Goal: Task Accomplishment & Management: Manage account settings

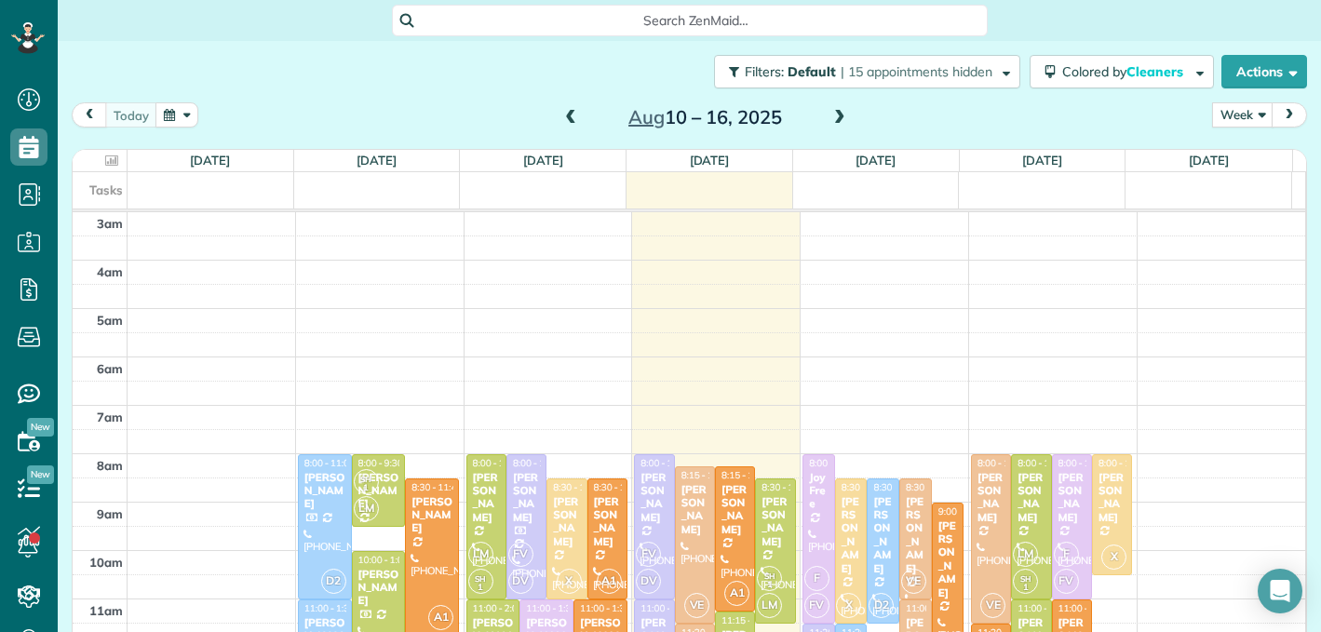
scroll to position [248, 0]
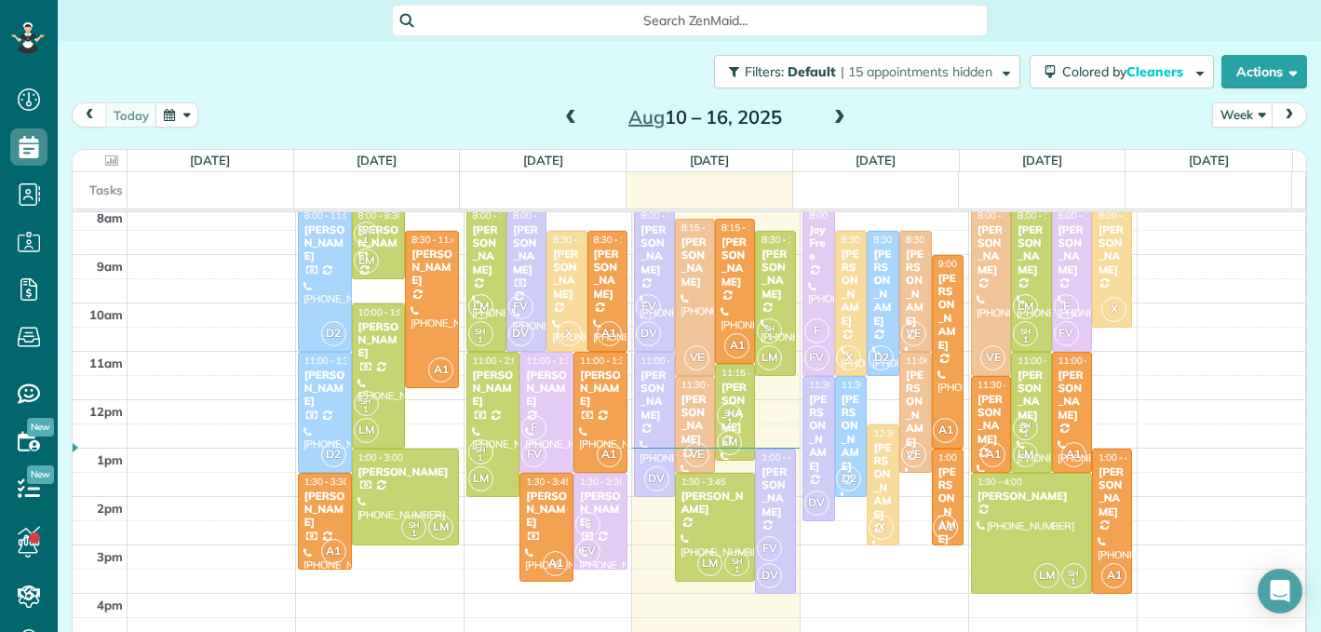
click at [552, 22] on span "Search ZenMaid…" at bounding box center [696, 20] width 566 height 19
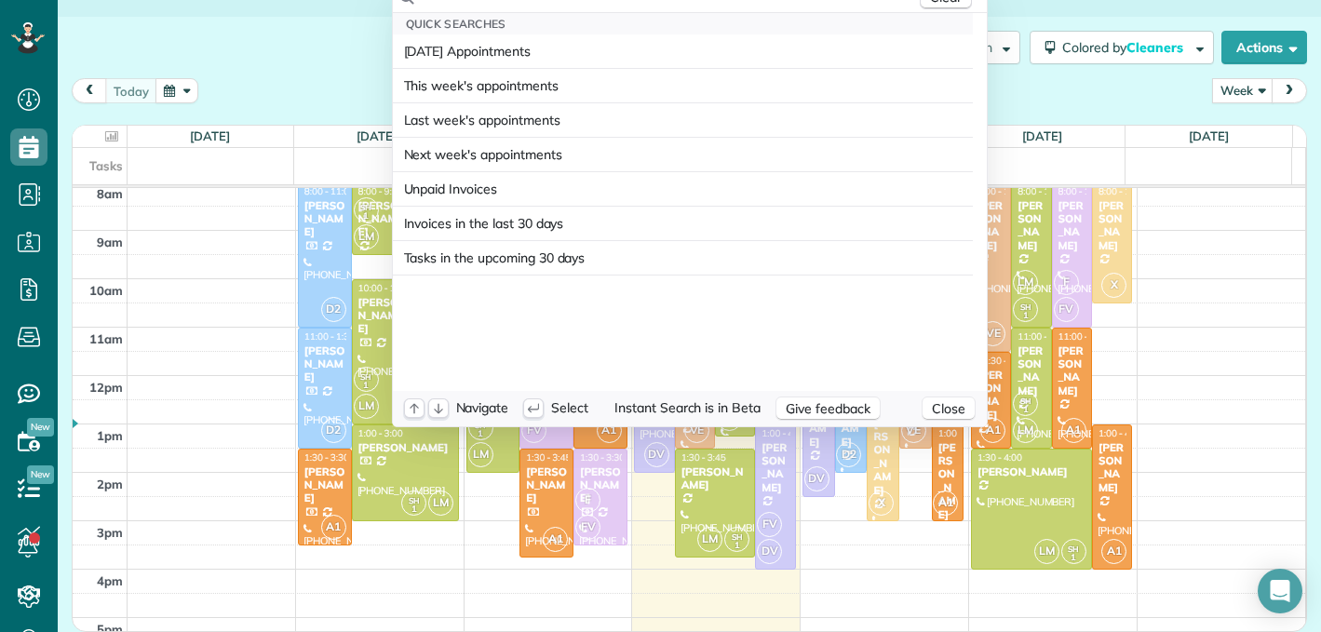
scroll to position [0, 0]
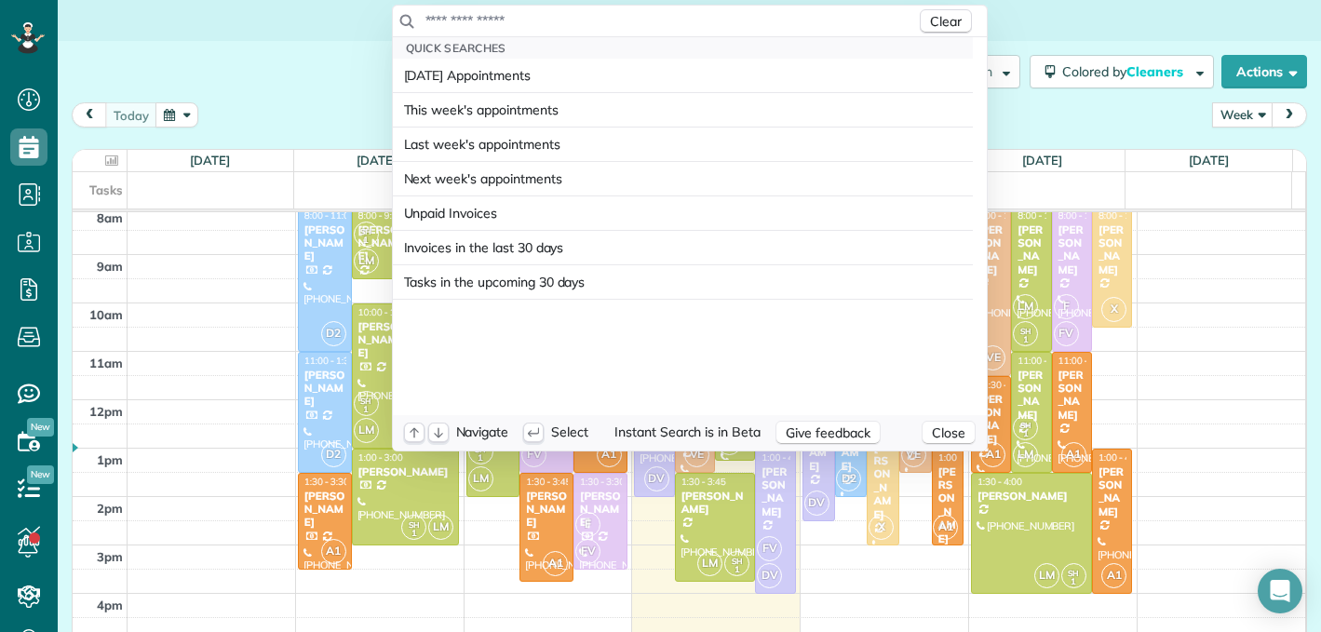
click at [504, 22] on input "text" at bounding box center [669, 20] width 491 height 19
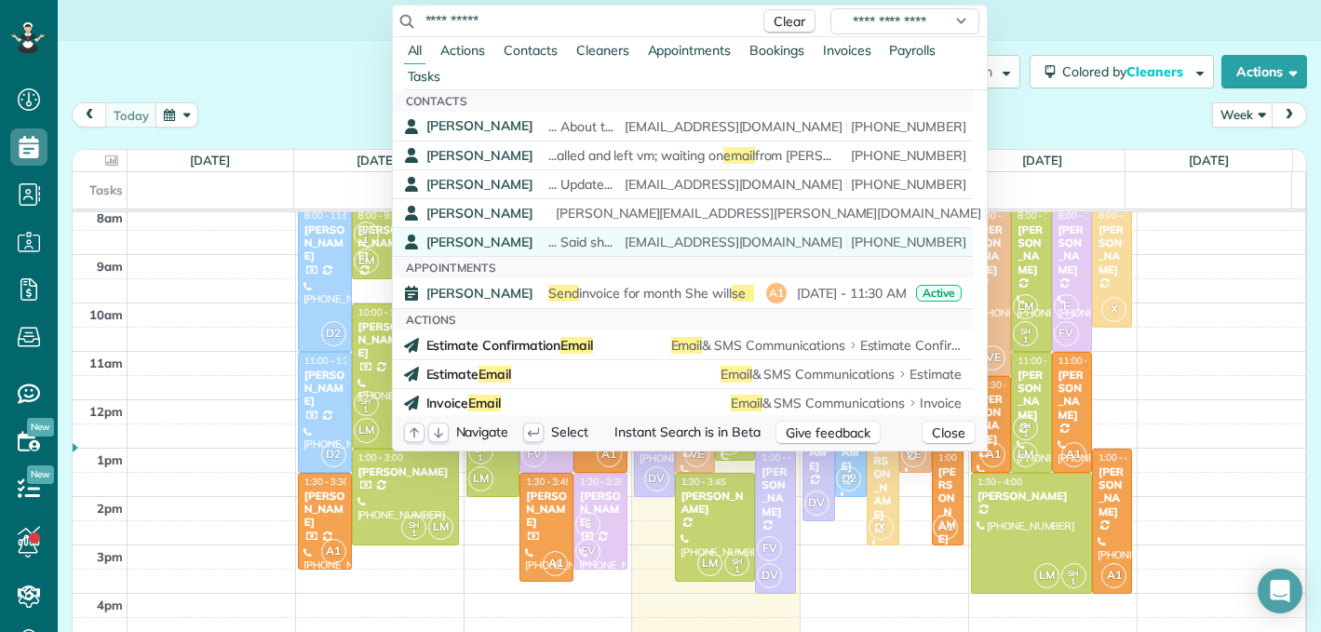
type input "**********"
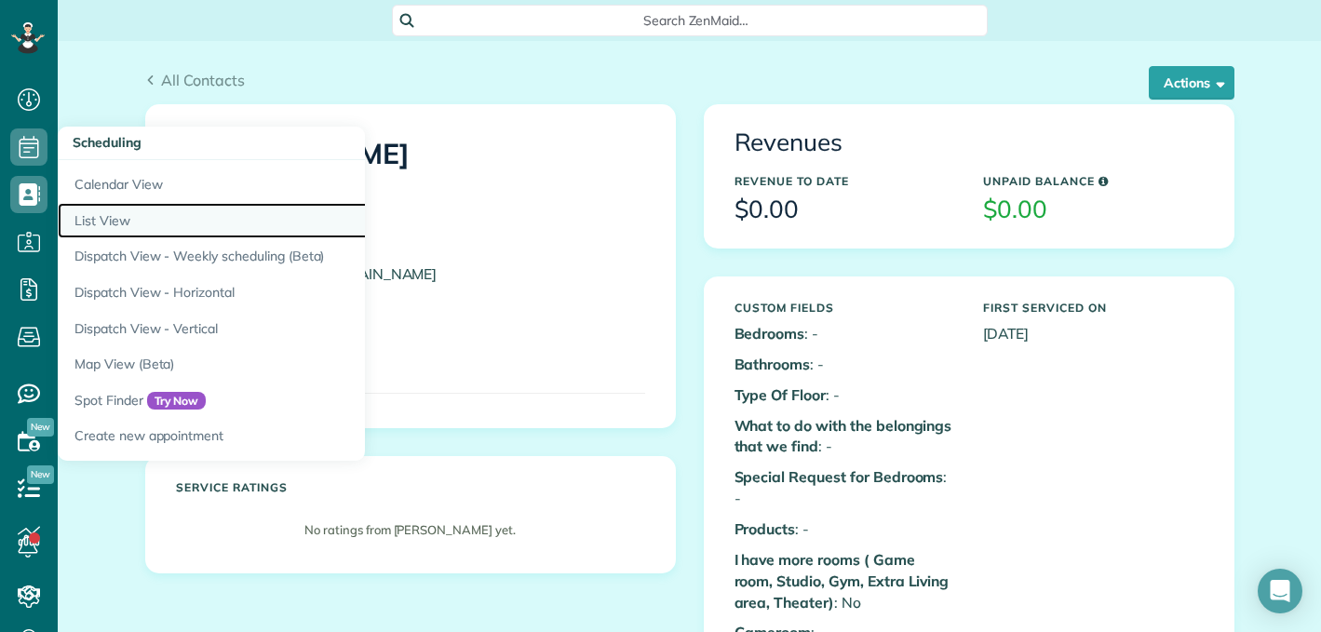
click at [139, 203] on link "List View" at bounding box center [290, 221] width 465 height 36
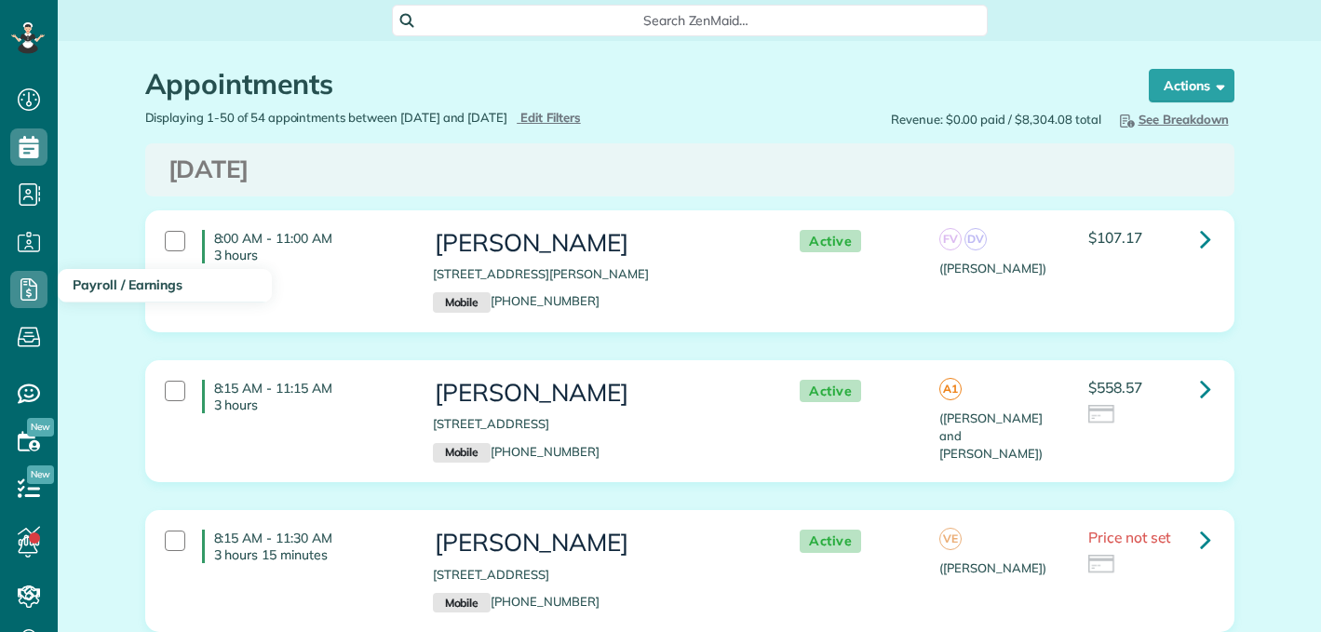
scroll to position [8, 8]
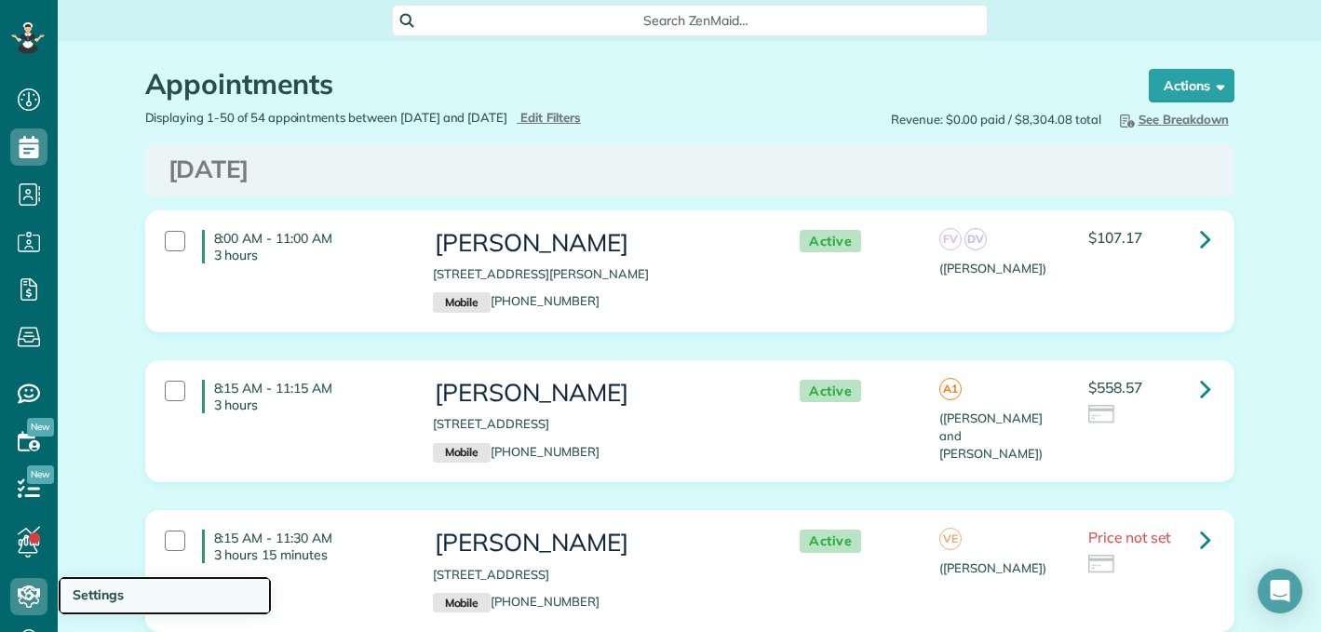
click at [73, 598] on span "Settings" at bounding box center [98, 594] width 51 height 17
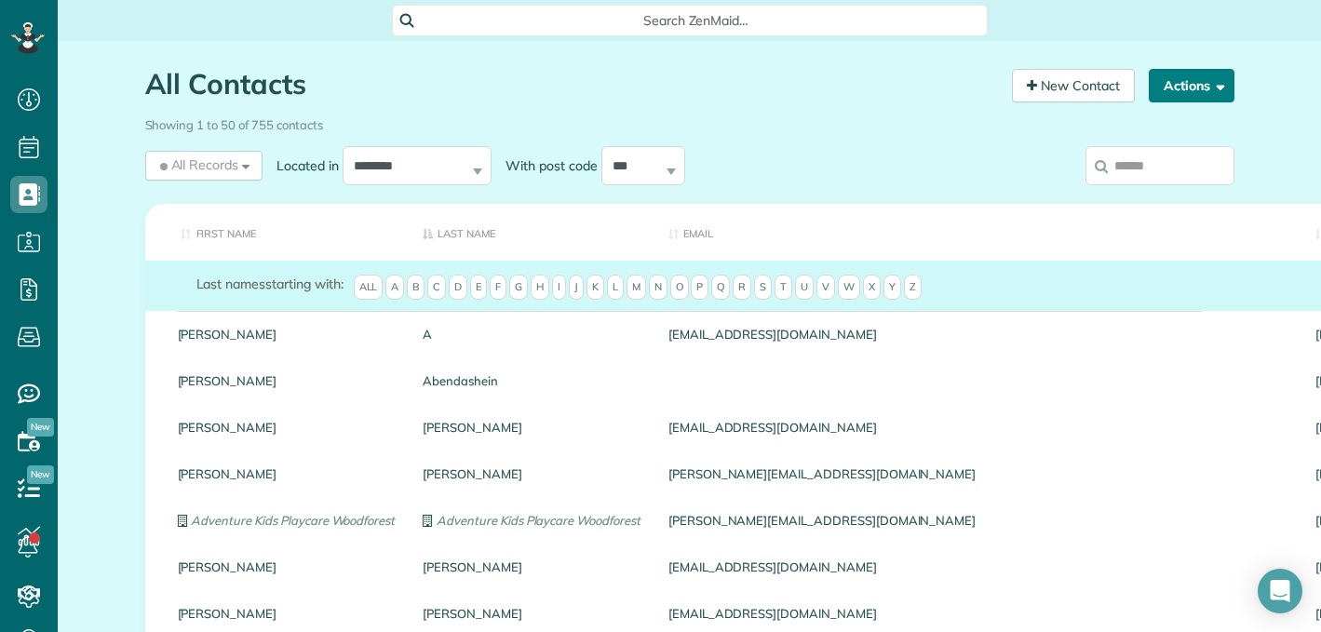
click at [1212, 80] on span "button" at bounding box center [1217, 85] width 14 height 14
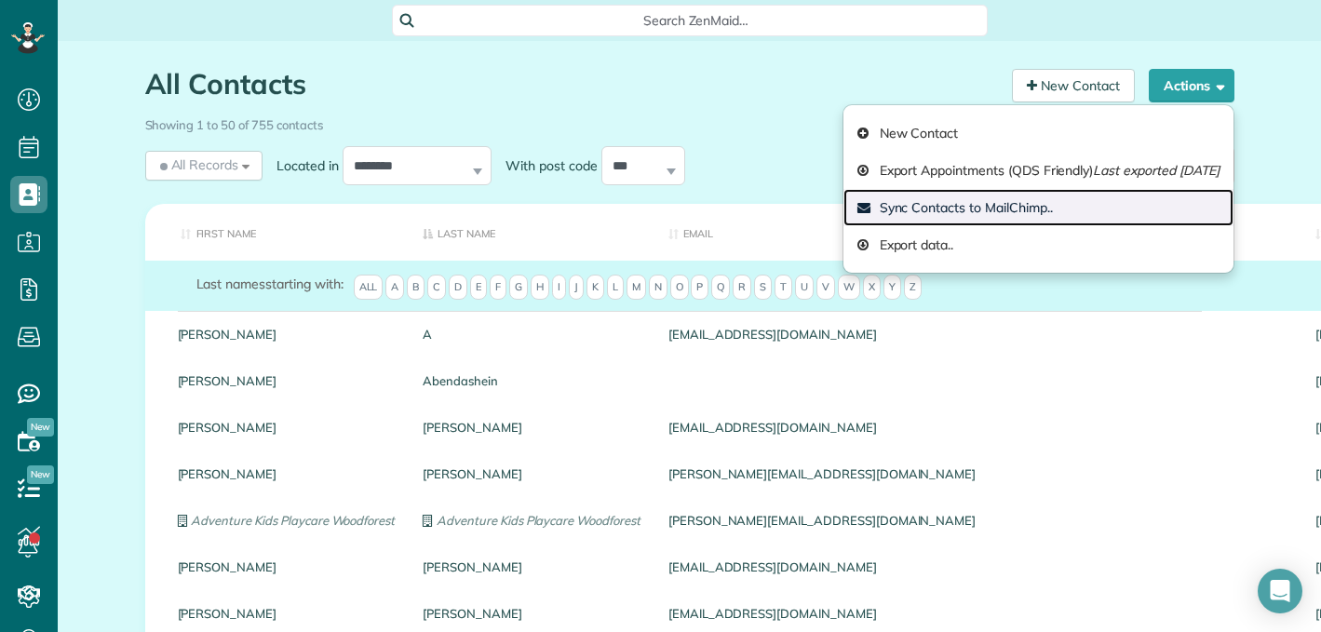
click at [965, 209] on link "Sync Contacts to MailChimp.." at bounding box center [1038, 207] width 390 height 37
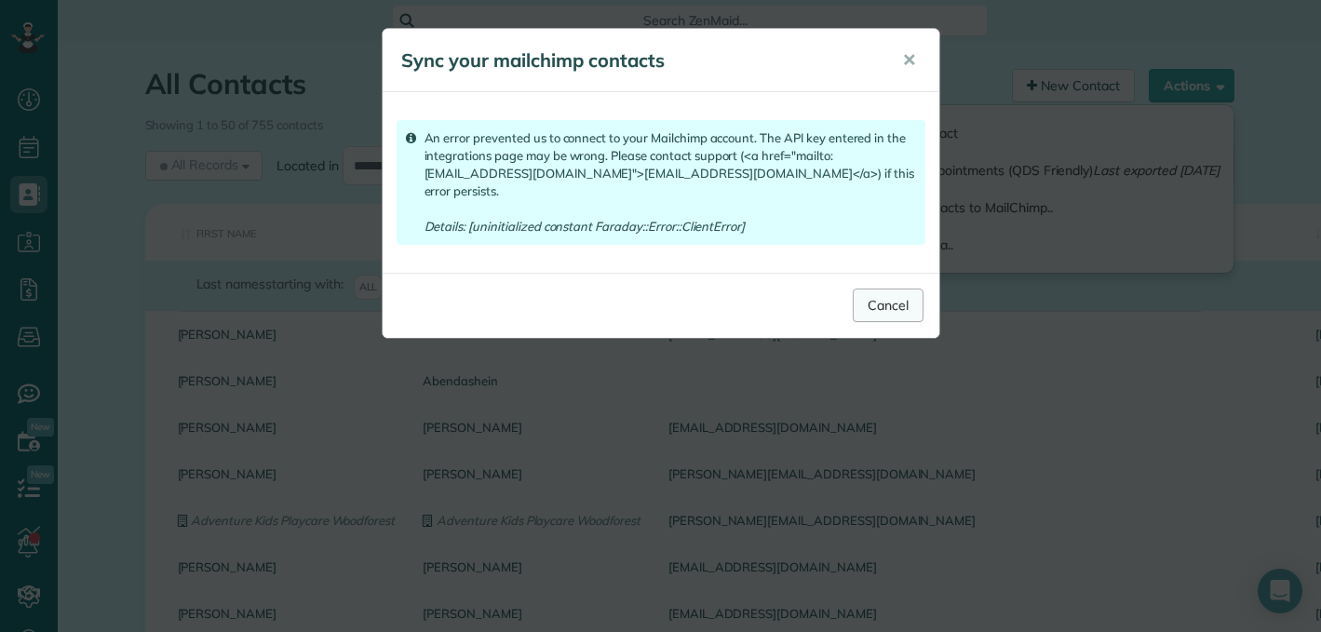
click at [879, 289] on link "Cancel" at bounding box center [888, 306] width 71 height 34
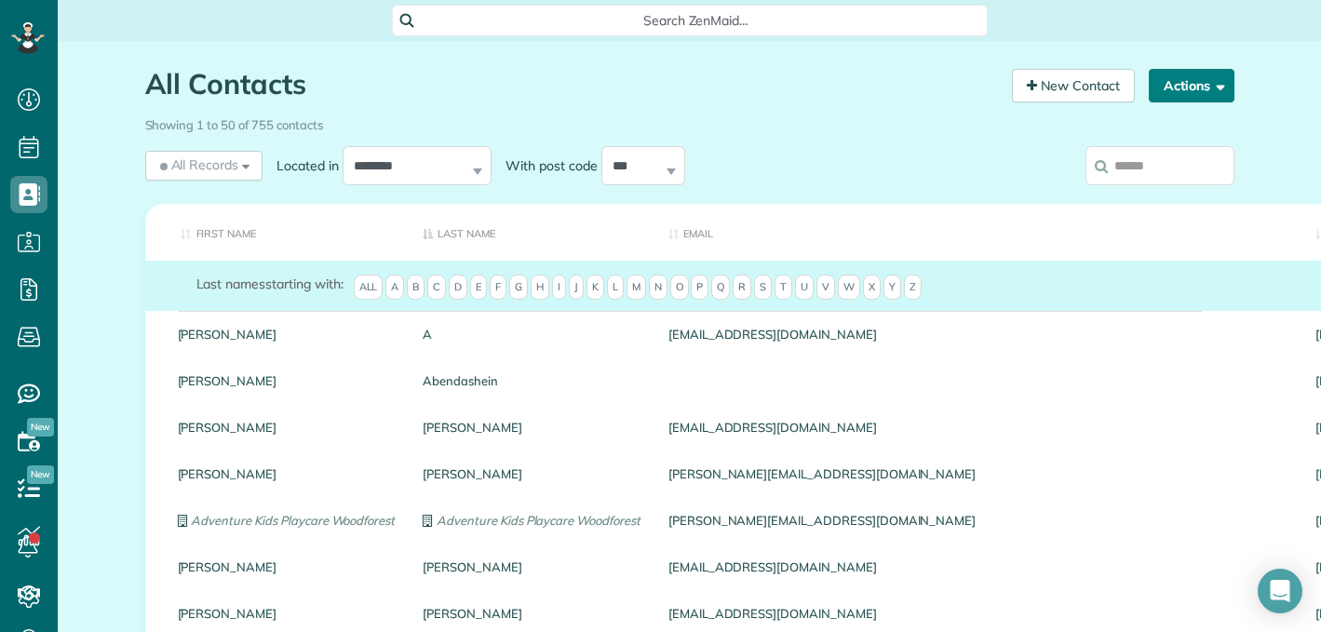
click at [1172, 82] on button "Actions" at bounding box center [1191, 86] width 86 height 34
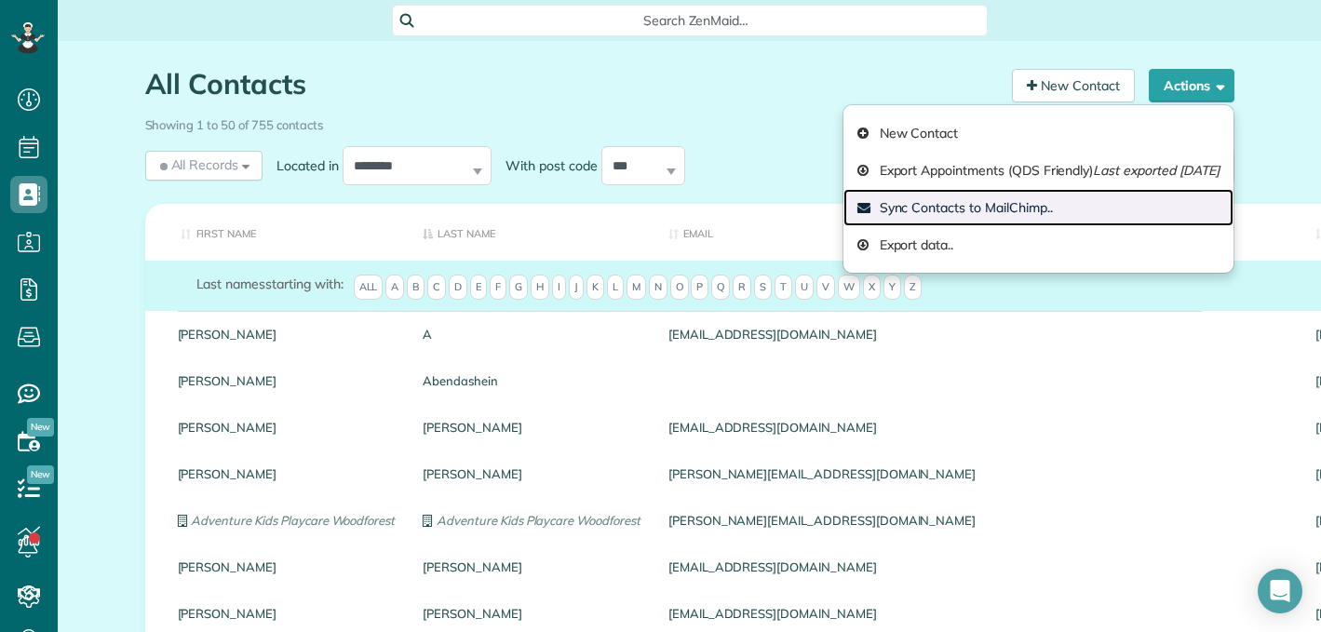
click at [857, 203] on icon at bounding box center [864, 208] width 15 height 15
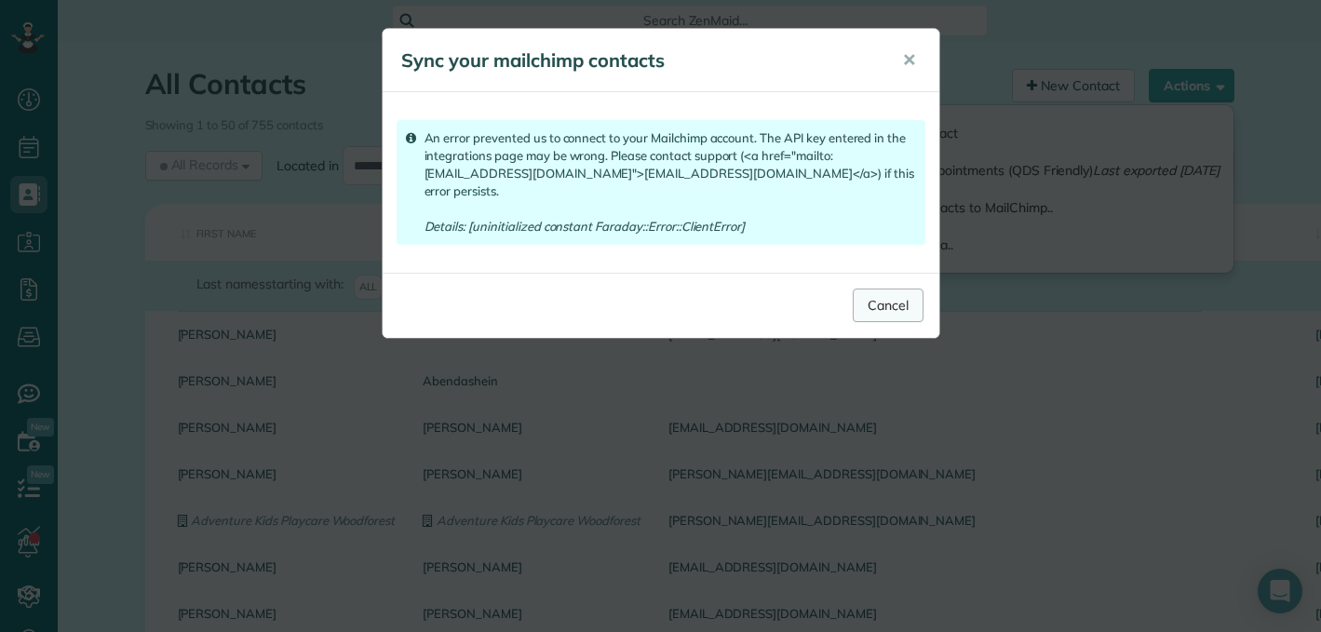
click at [882, 293] on link "Cancel" at bounding box center [888, 306] width 71 height 34
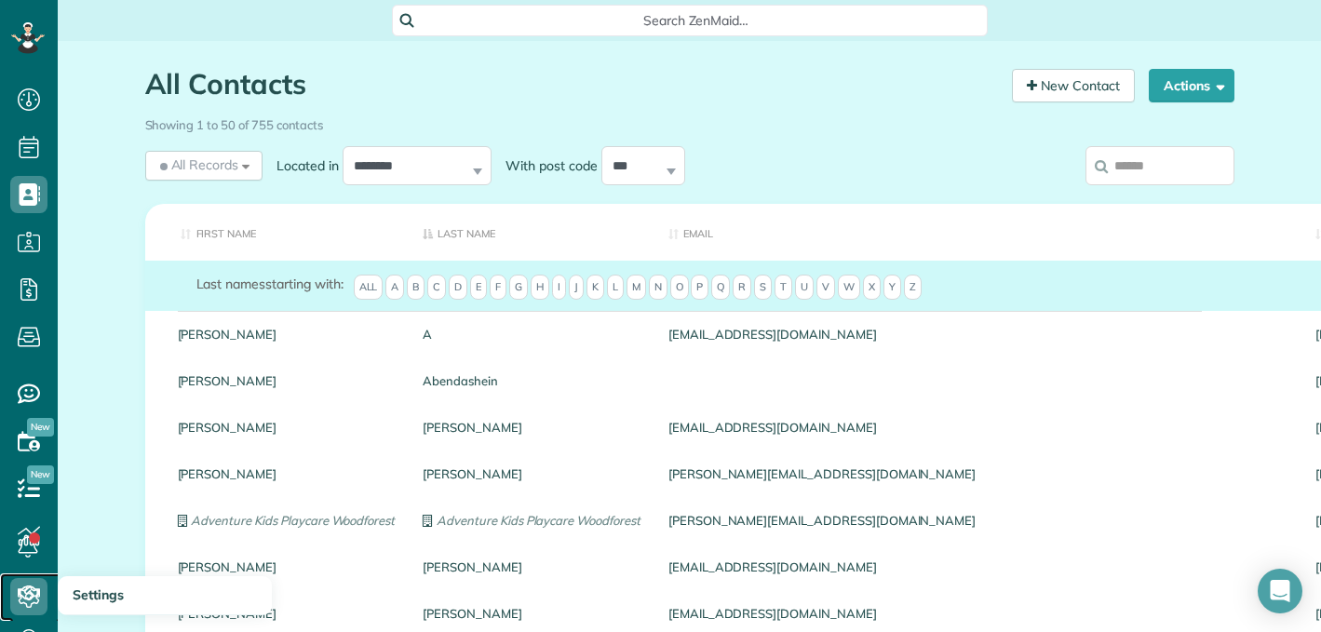
click at [34, 595] on icon at bounding box center [28, 596] width 37 height 37
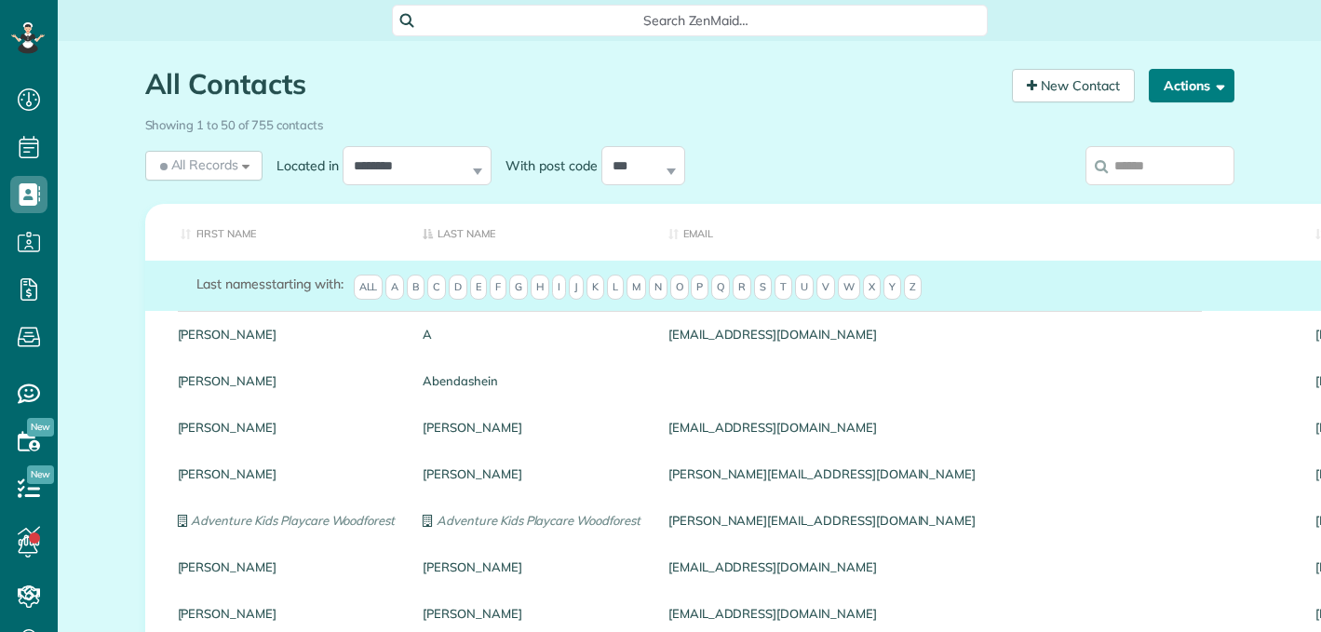
scroll to position [8, 8]
click at [1214, 87] on span "button" at bounding box center [1217, 85] width 14 height 14
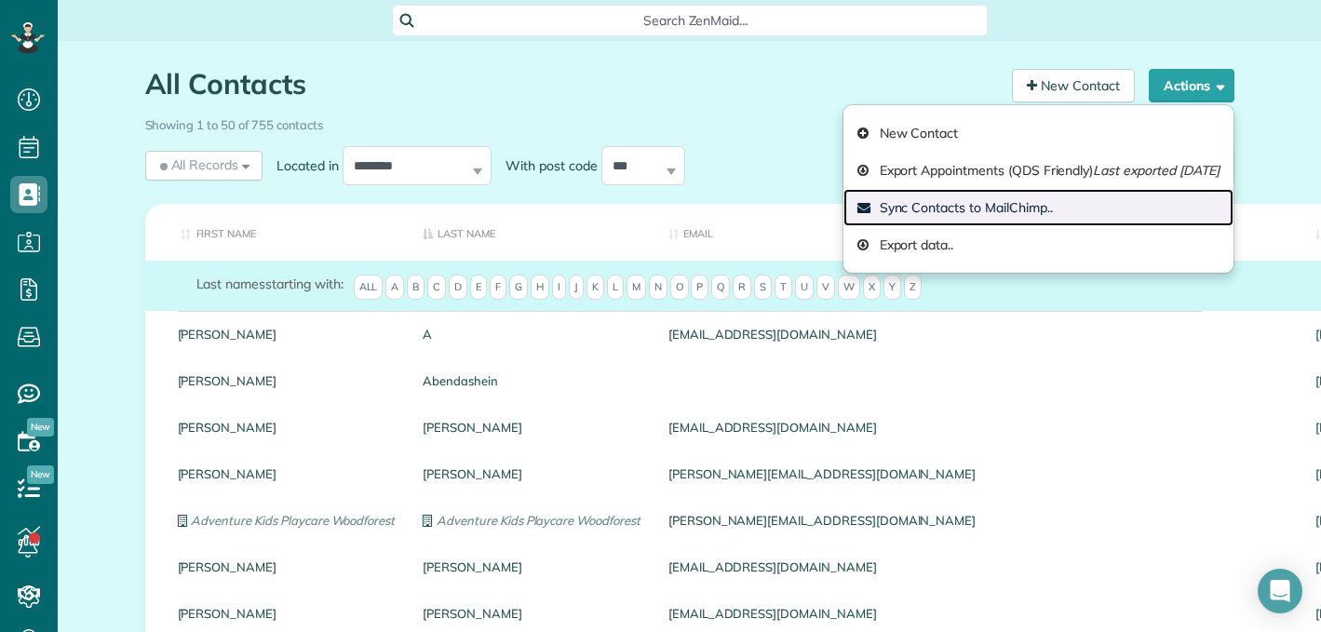
click at [971, 206] on link "Sync Contacts to MailChimp.." at bounding box center [1038, 207] width 390 height 37
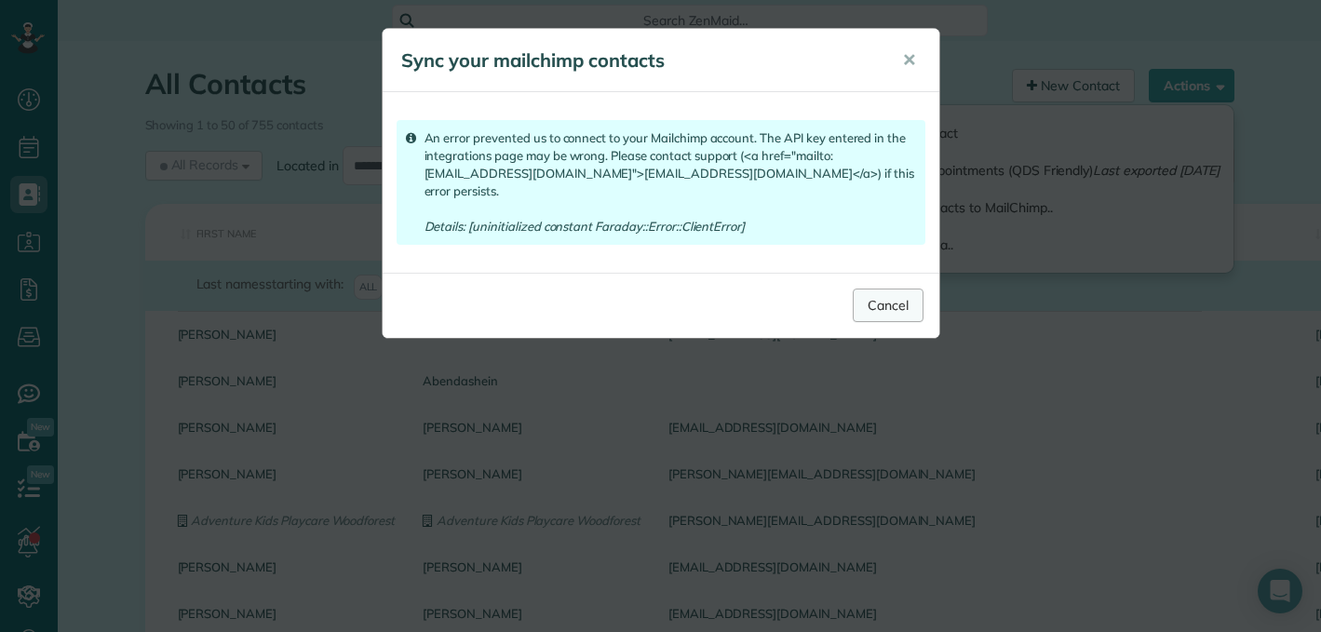
click at [893, 297] on link "Cancel" at bounding box center [888, 306] width 71 height 34
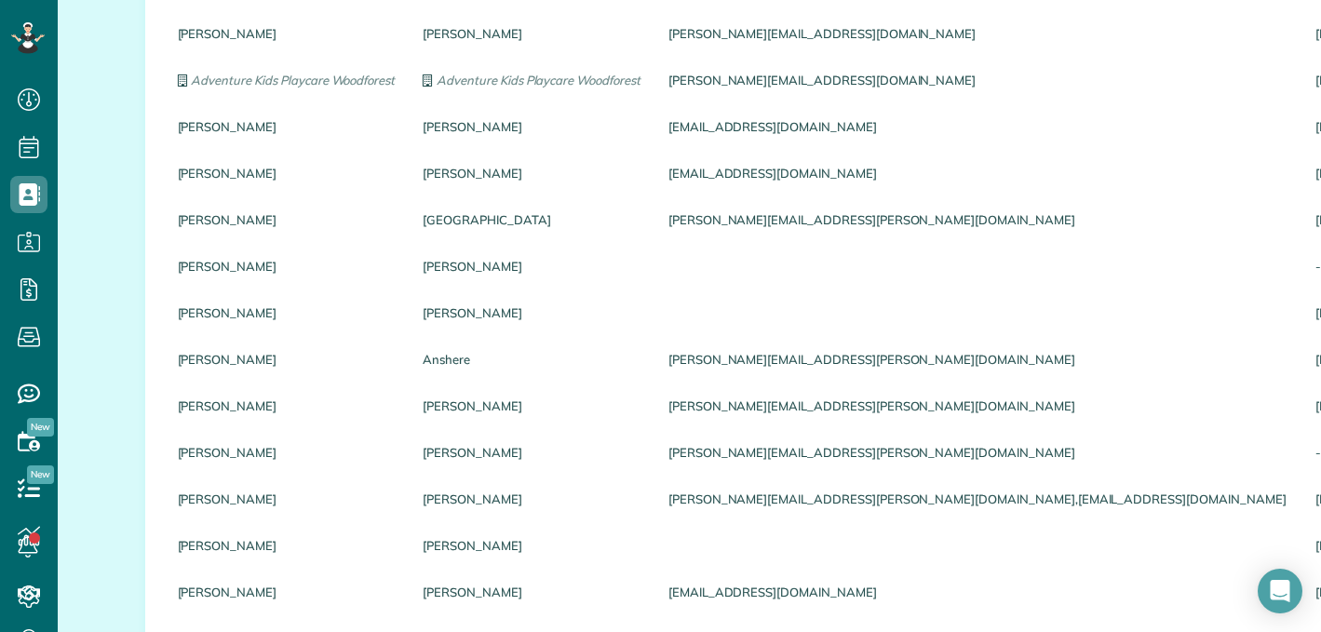
scroll to position [0, 0]
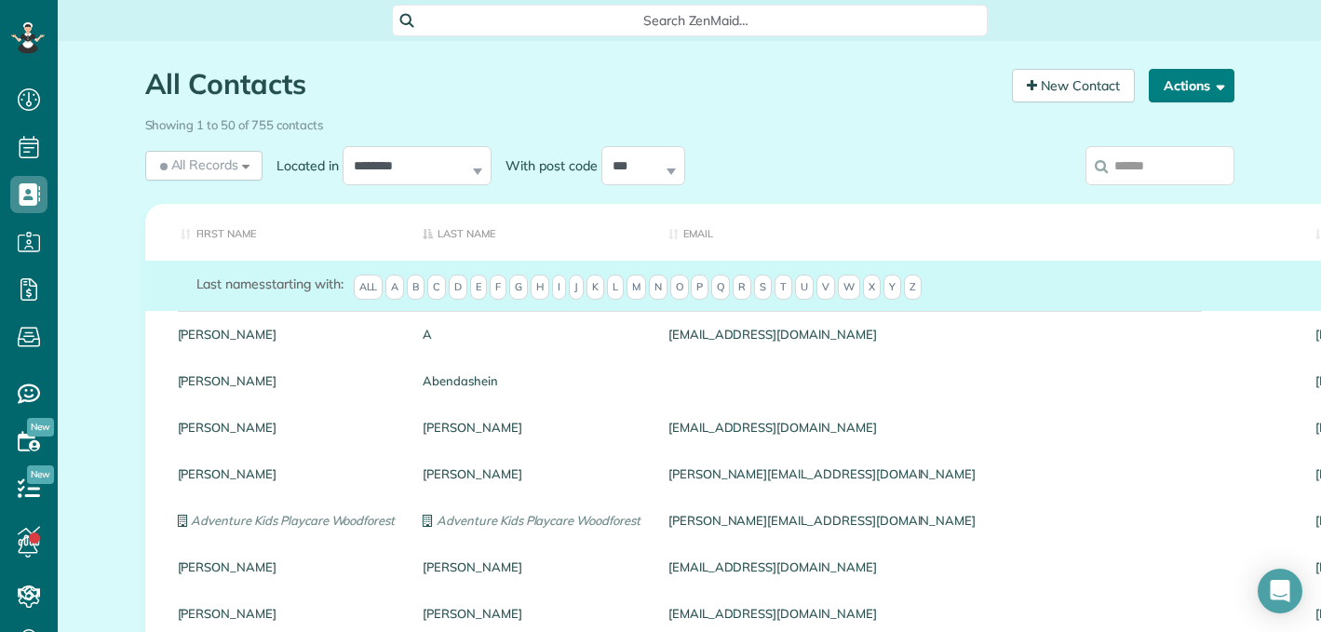
click at [1195, 90] on button "Actions" at bounding box center [1191, 86] width 86 height 34
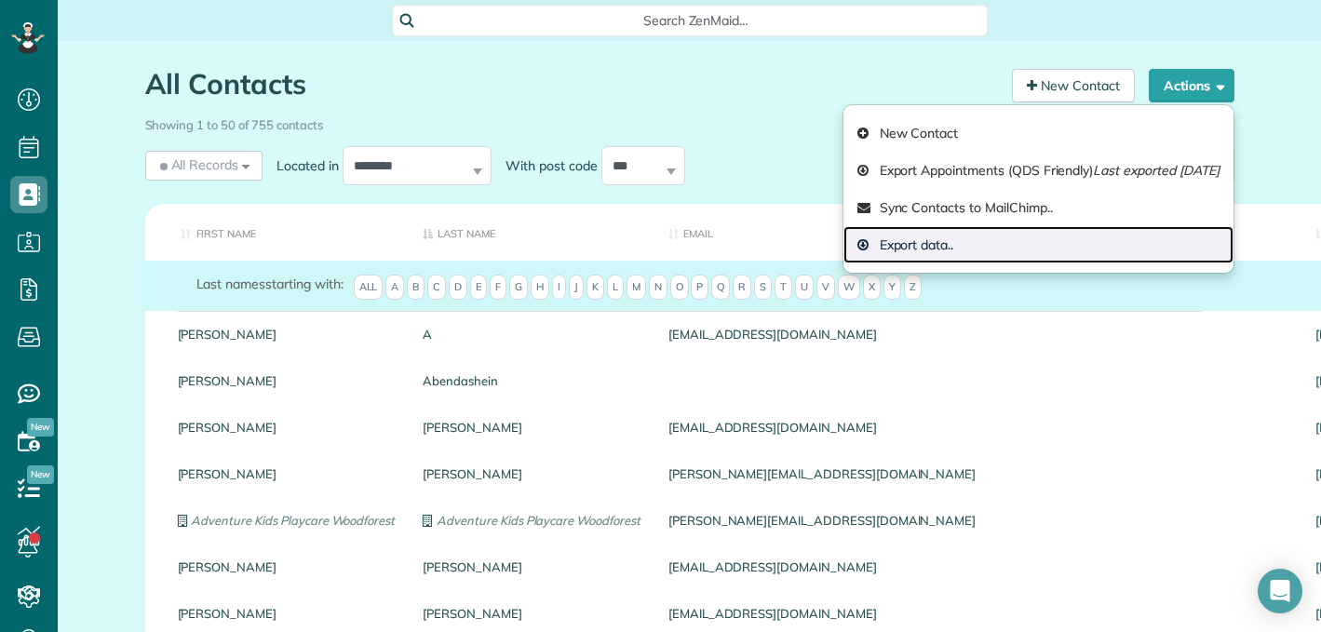
click at [860, 245] on link "Export data.." at bounding box center [1038, 244] width 390 height 37
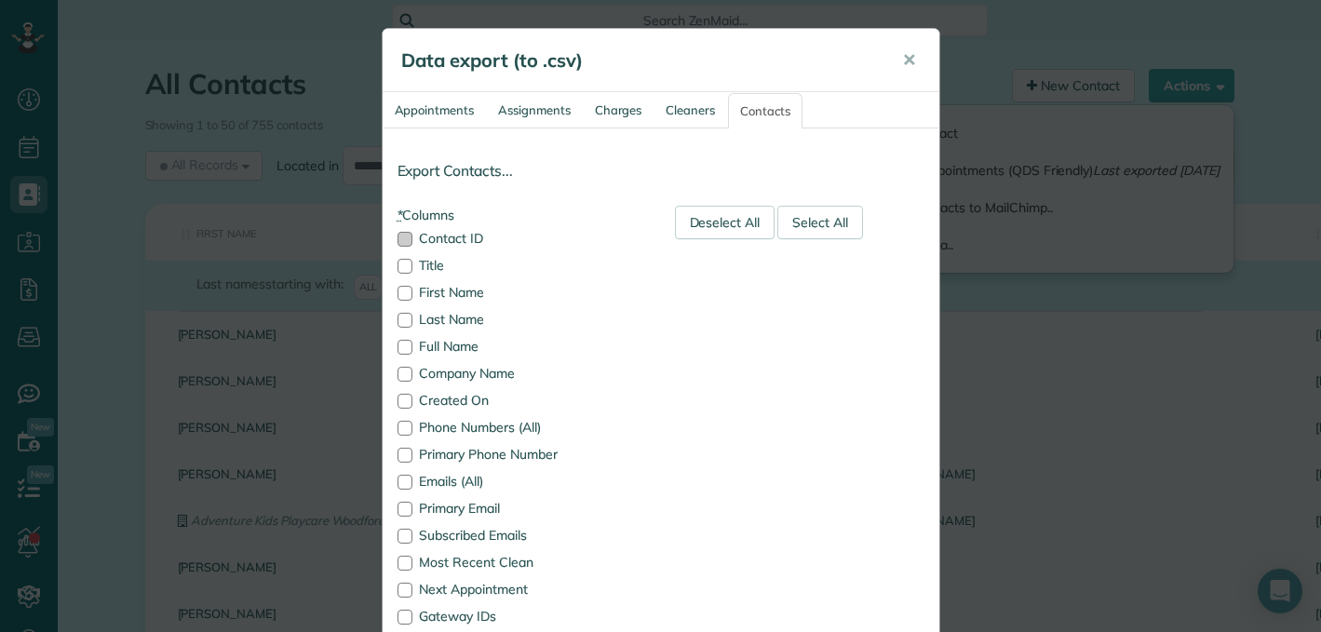
click at [399, 244] on div at bounding box center [404, 239] width 15 height 15
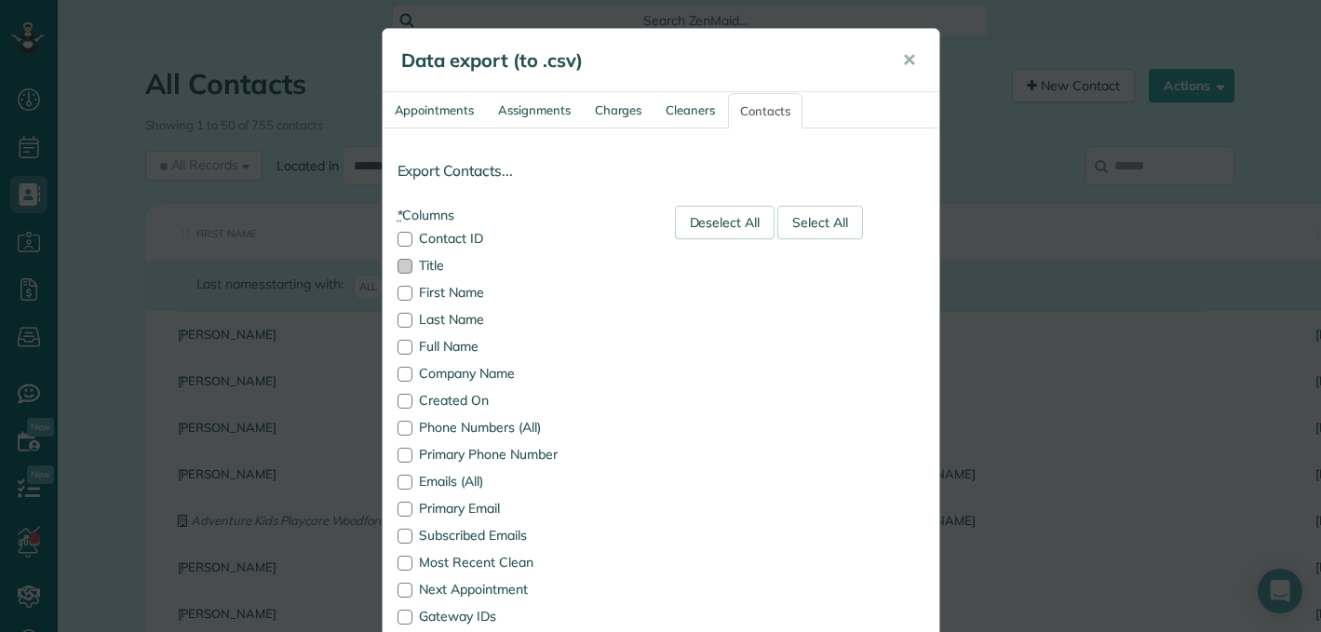
click at [397, 266] on div at bounding box center [404, 266] width 15 height 15
click at [902, 58] on span "✕" at bounding box center [909, 59] width 14 height 21
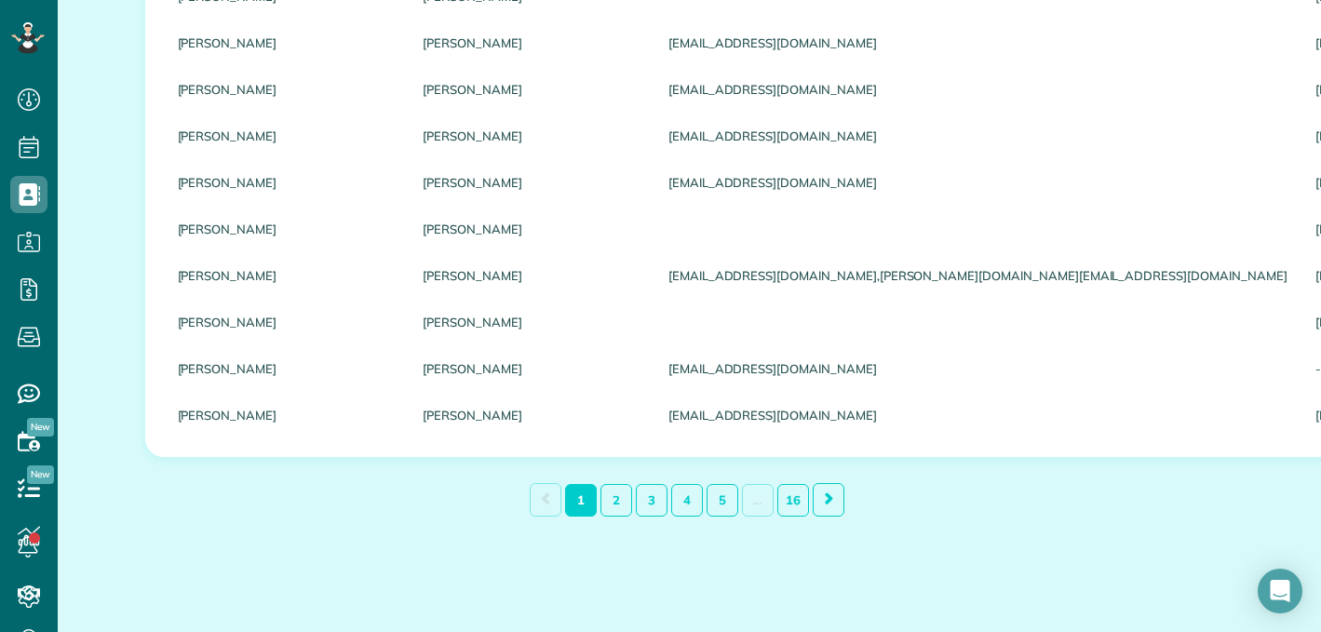
scroll to position [2201, 0]
click at [817, 499] on link at bounding box center [828, 497] width 32 height 33
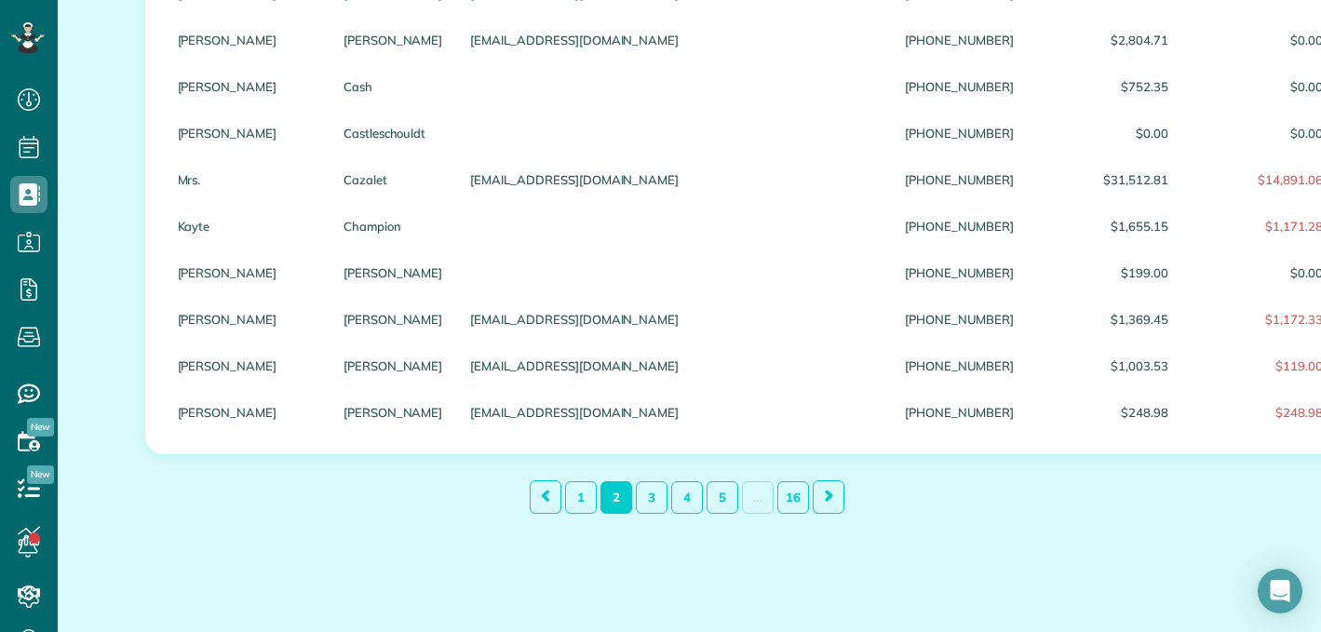
click at [817, 499] on link at bounding box center [828, 496] width 32 height 33
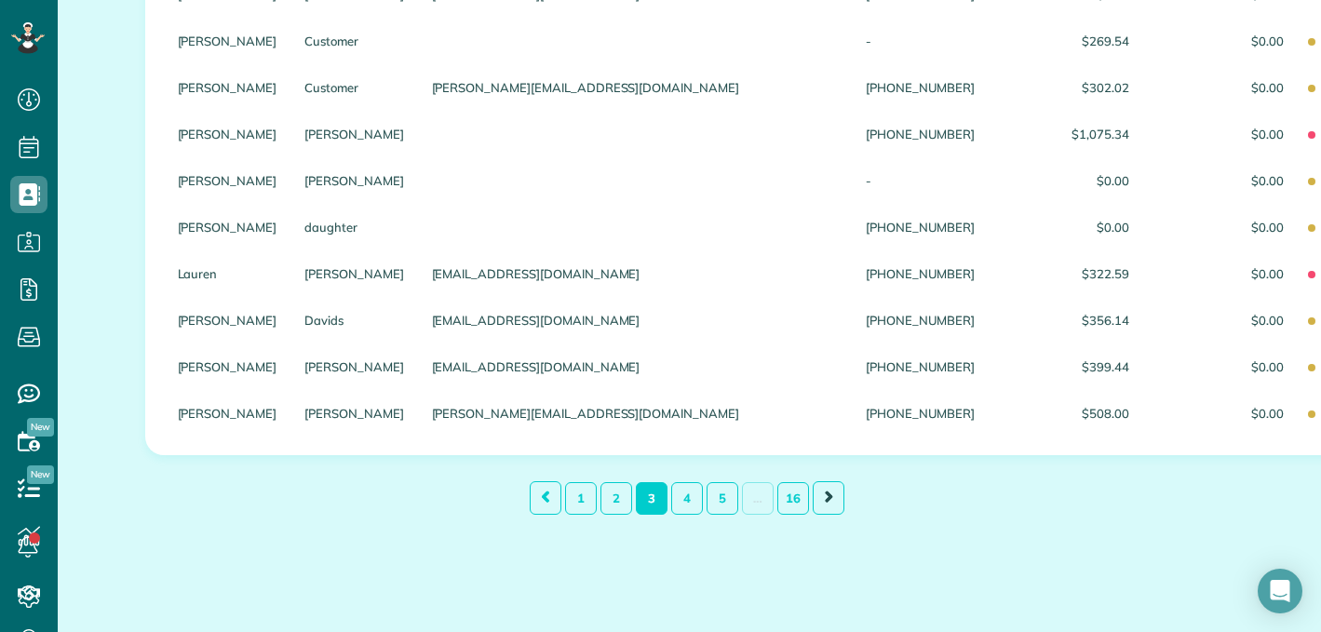
click at [817, 499] on link at bounding box center [828, 497] width 32 height 33
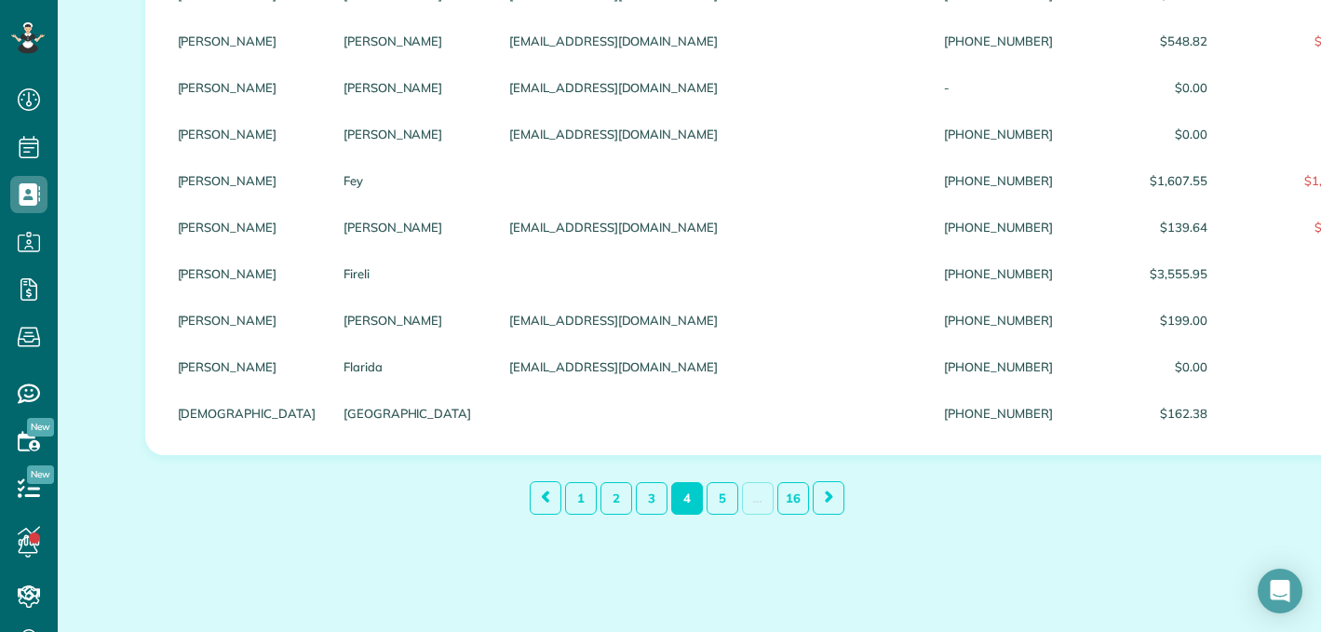
click at [817, 499] on link at bounding box center [828, 497] width 32 height 33
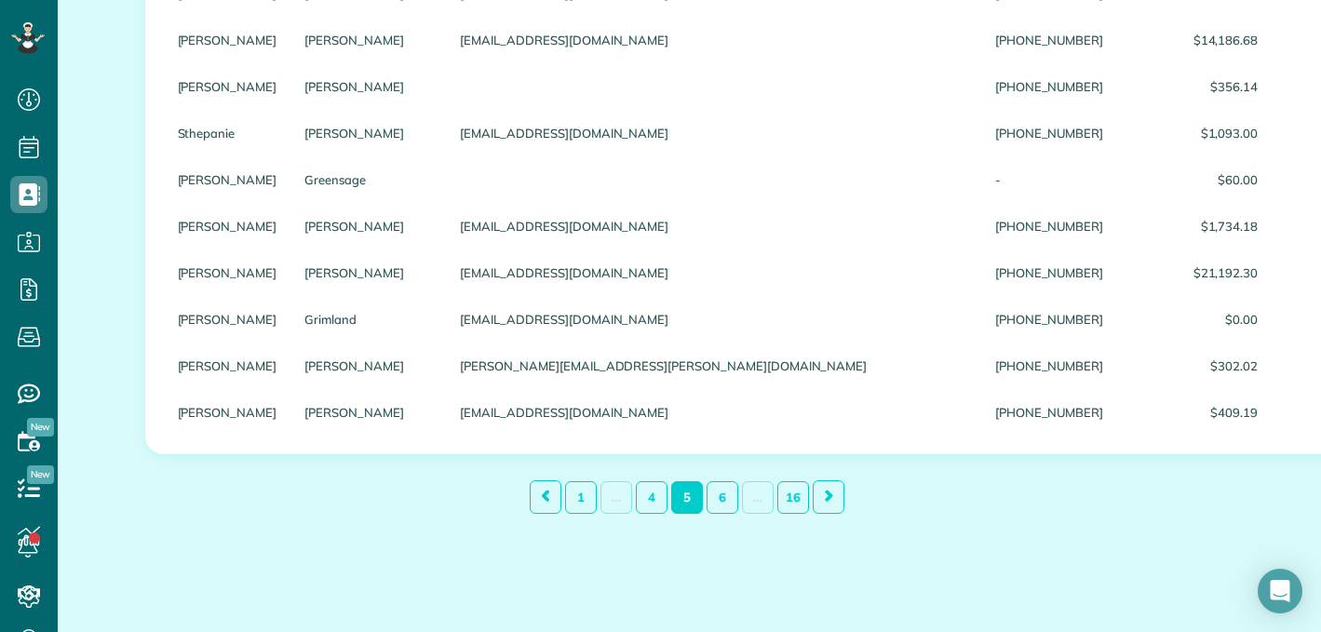
click at [817, 499] on link at bounding box center [828, 496] width 32 height 33
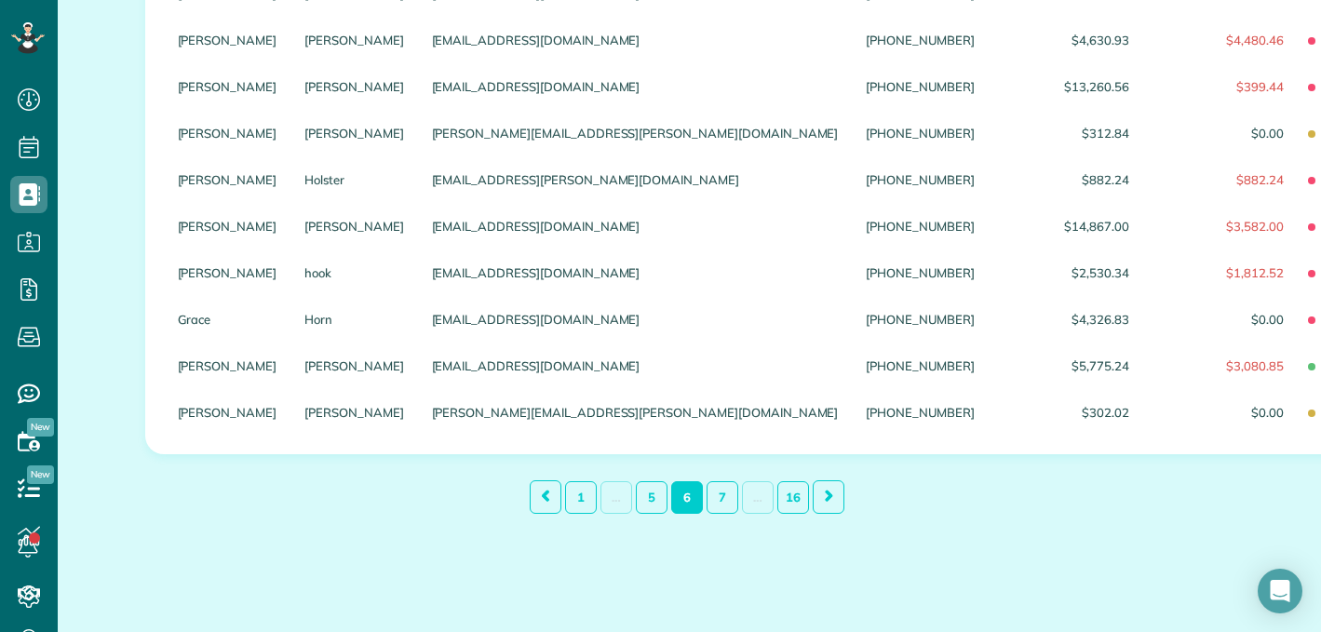
click at [817, 499] on link at bounding box center [828, 496] width 32 height 33
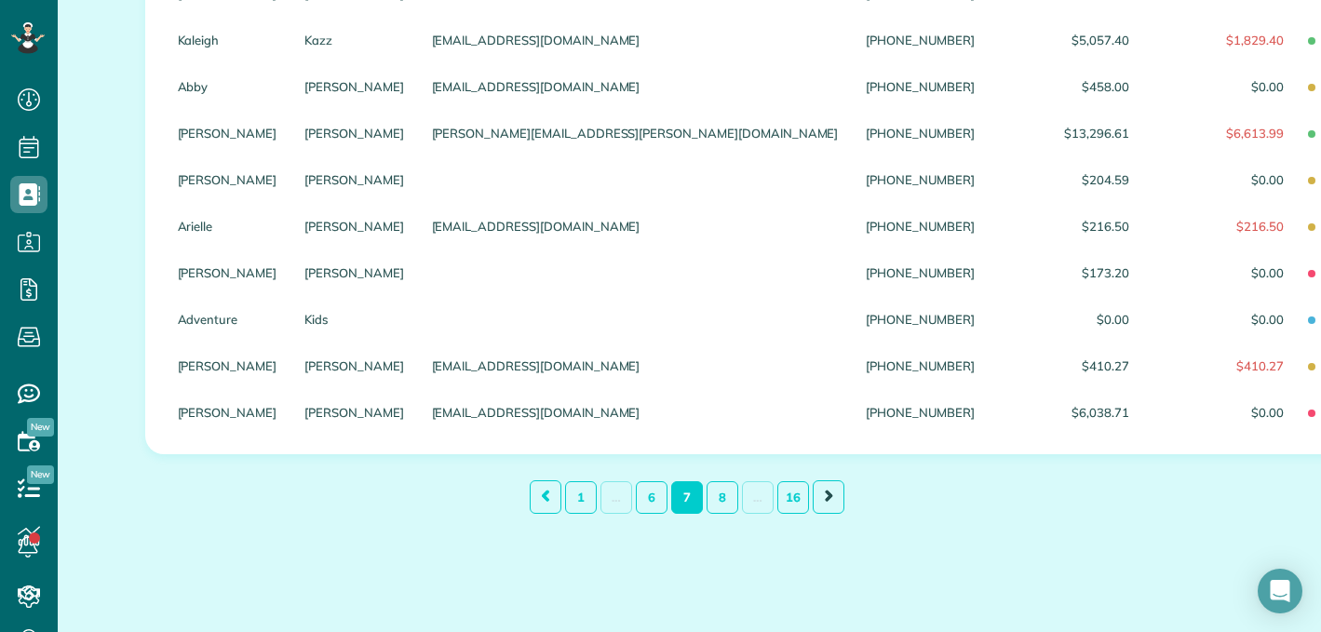
click at [816, 499] on link at bounding box center [828, 496] width 32 height 33
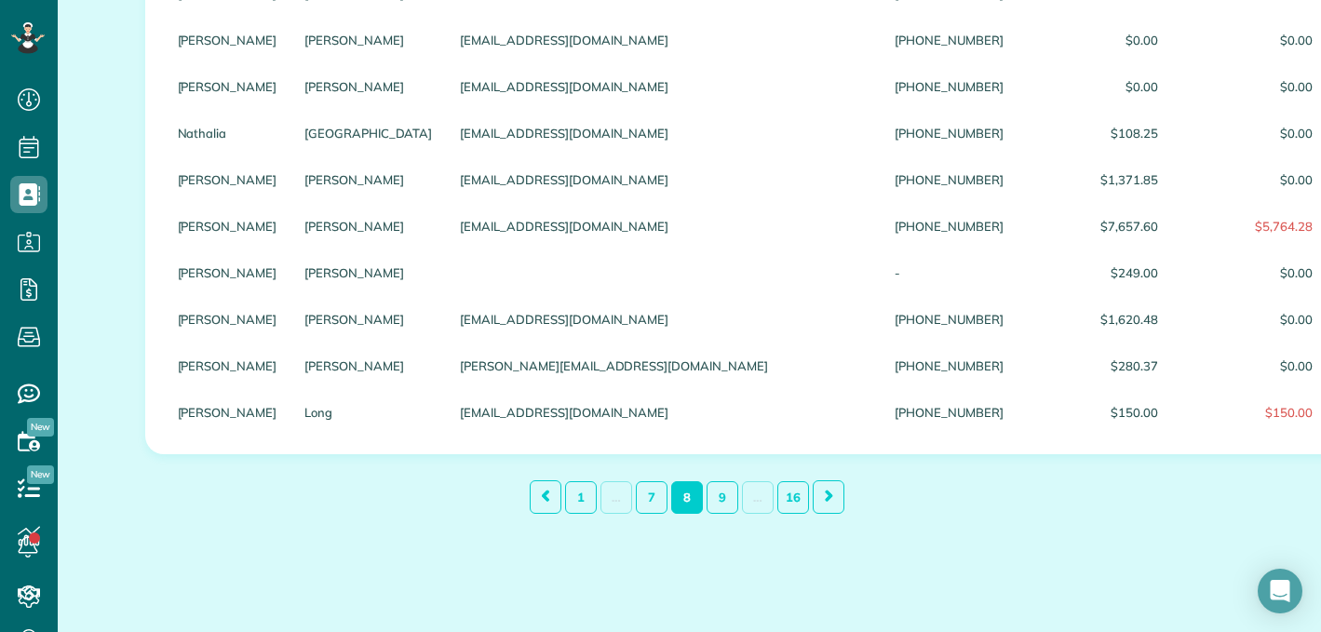
click at [816, 499] on link at bounding box center [828, 496] width 32 height 33
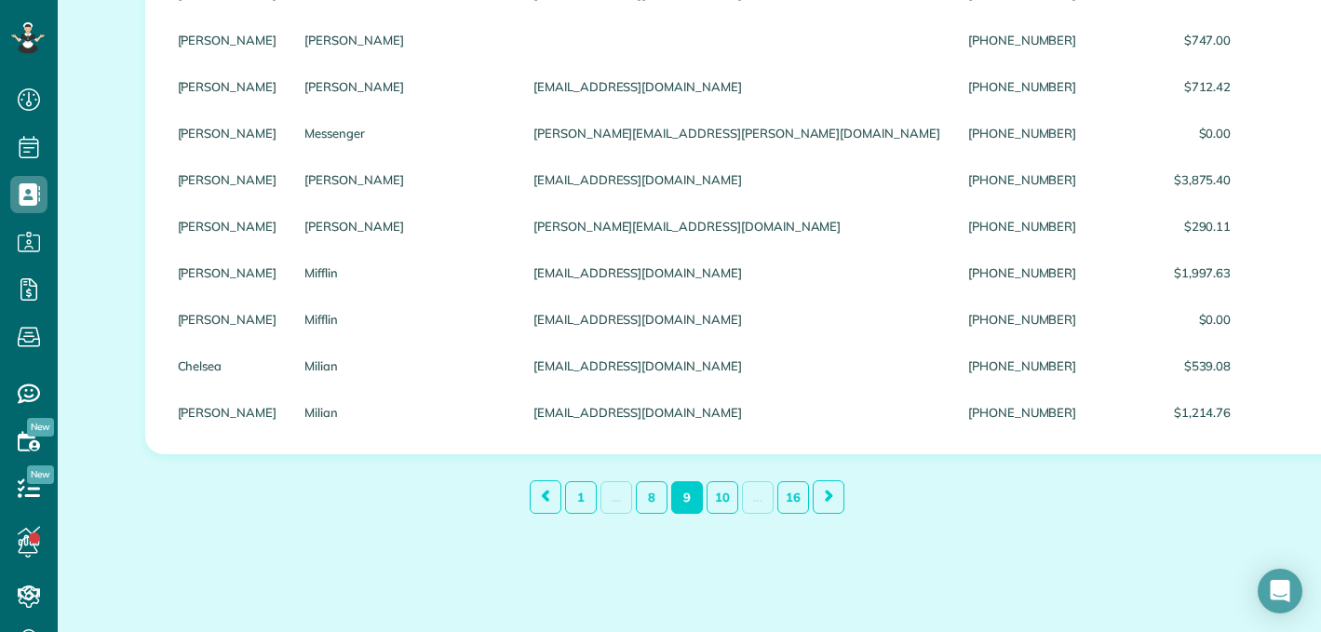
click at [816, 499] on link at bounding box center [828, 496] width 32 height 33
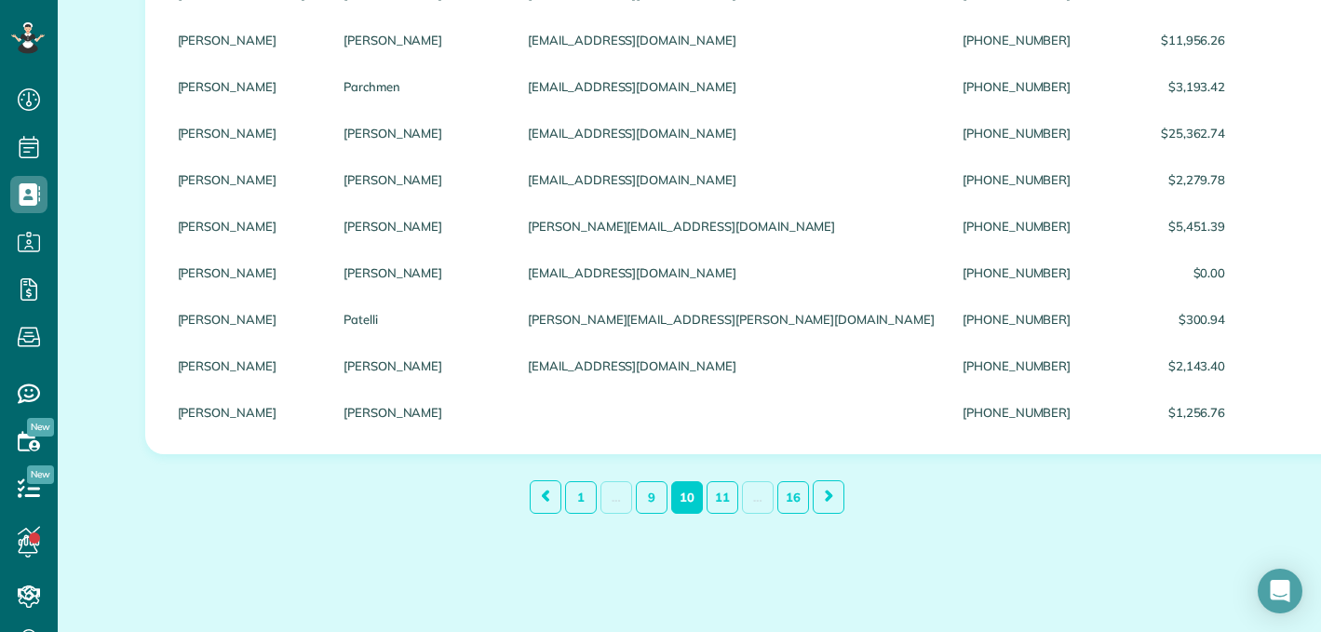
click at [816, 499] on link at bounding box center [828, 496] width 32 height 33
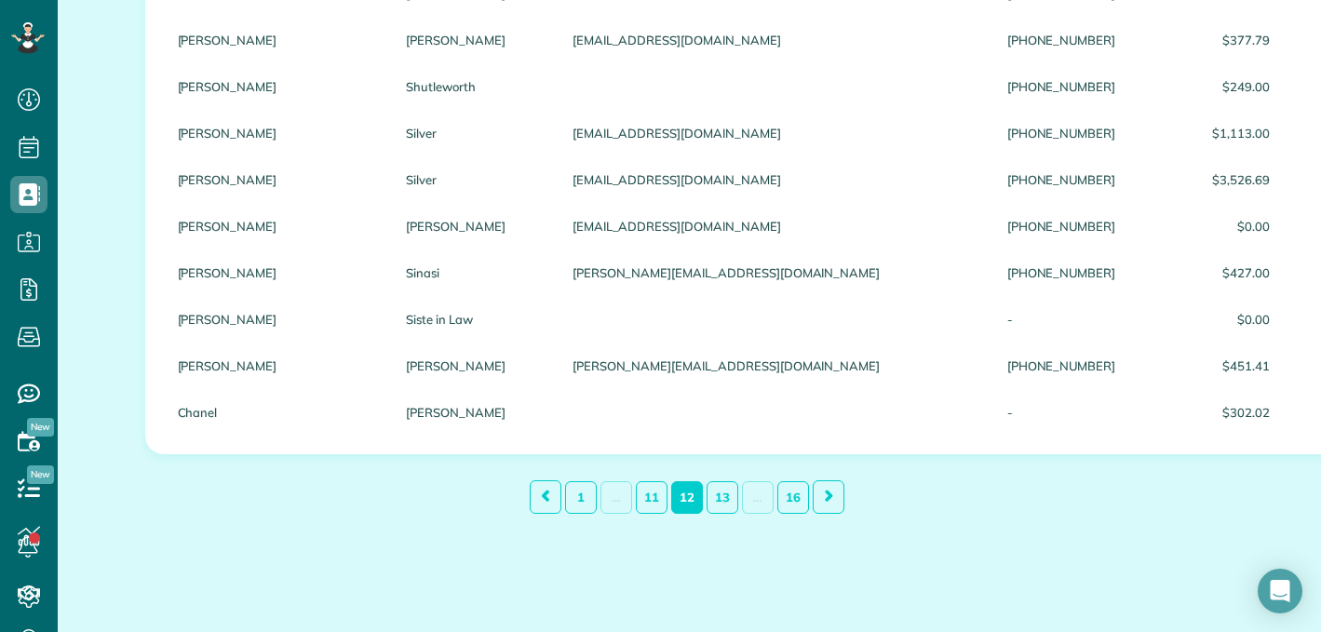
click at [816, 499] on link at bounding box center [828, 496] width 32 height 33
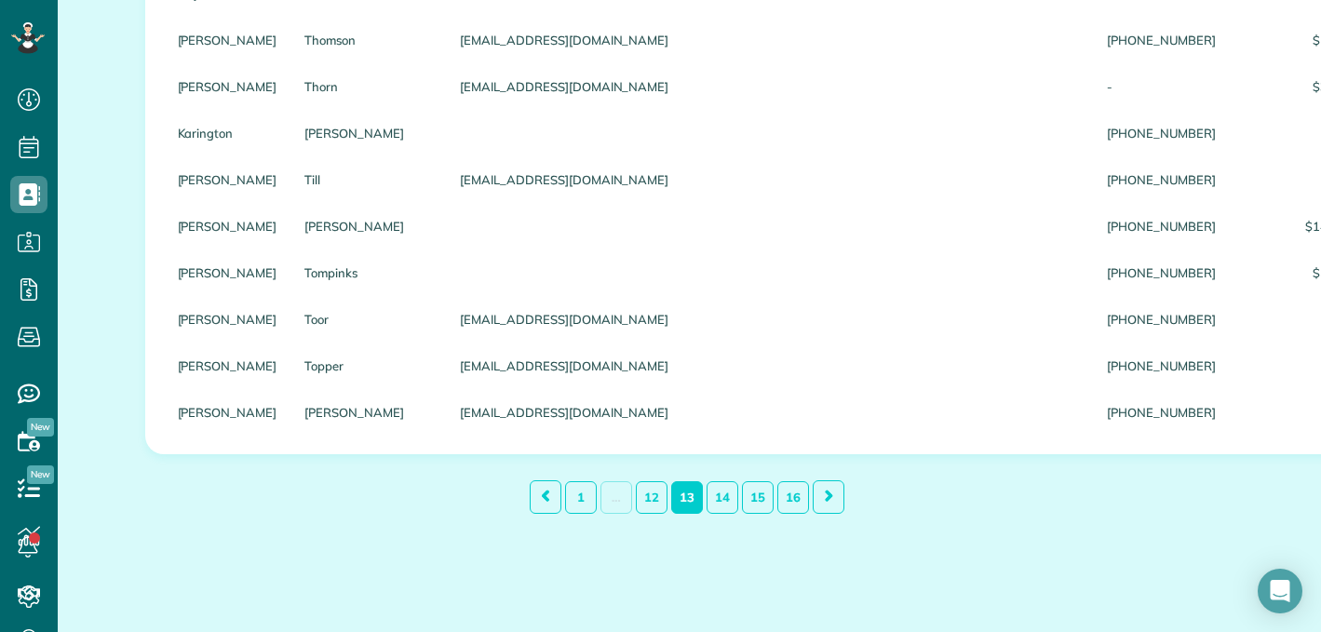
click at [816, 499] on link at bounding box center [828, 496] width 32 height 33
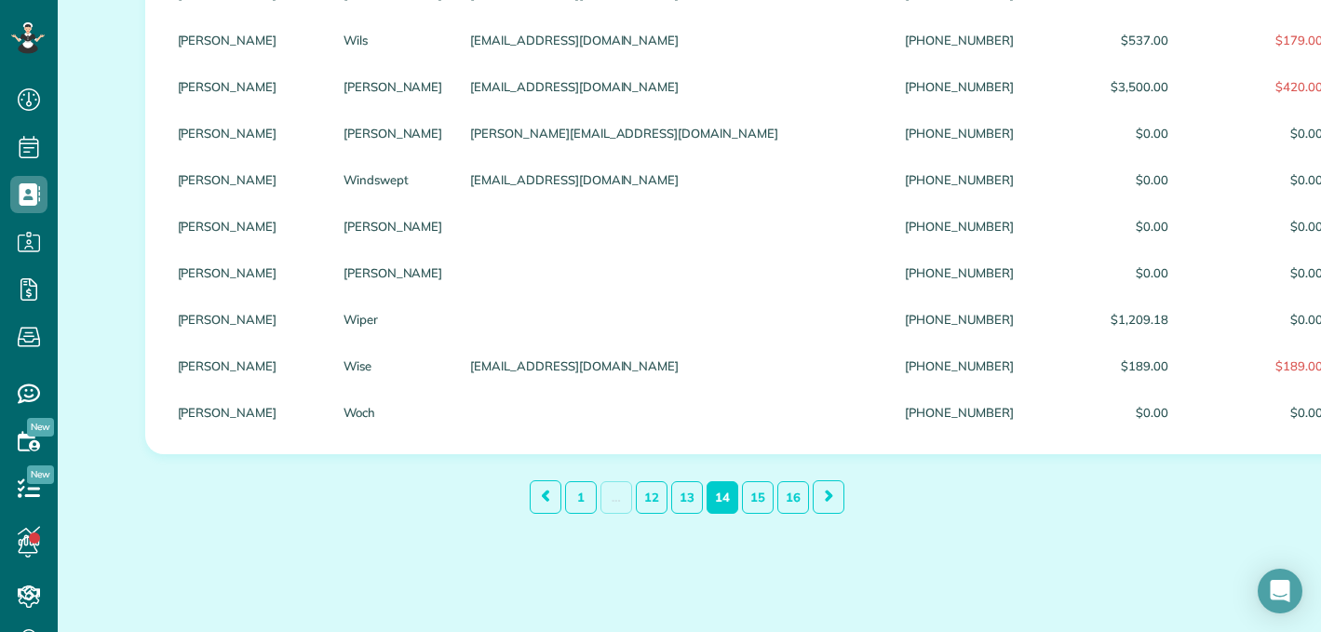
click at [816, 499] on link at bounding box center [828, 496] width 32 height 33
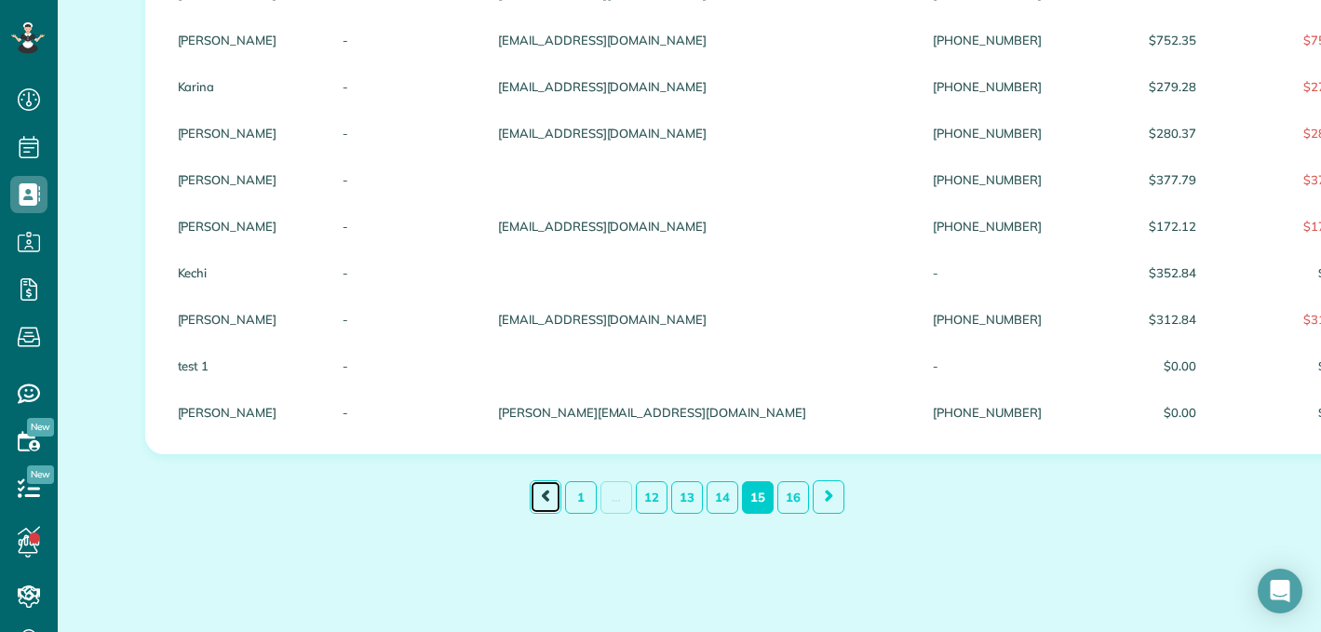
click at [541, 499] on link at bounding box center [546, 496] width 32 height 33
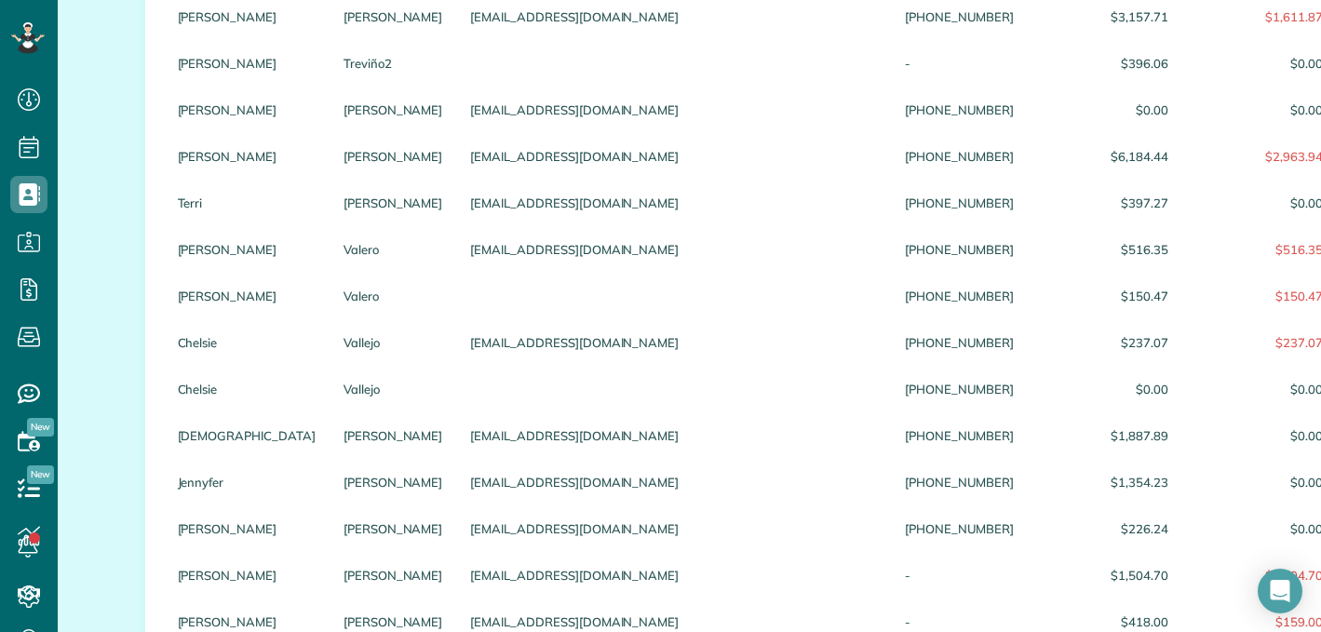
scroll to position [0, 0]
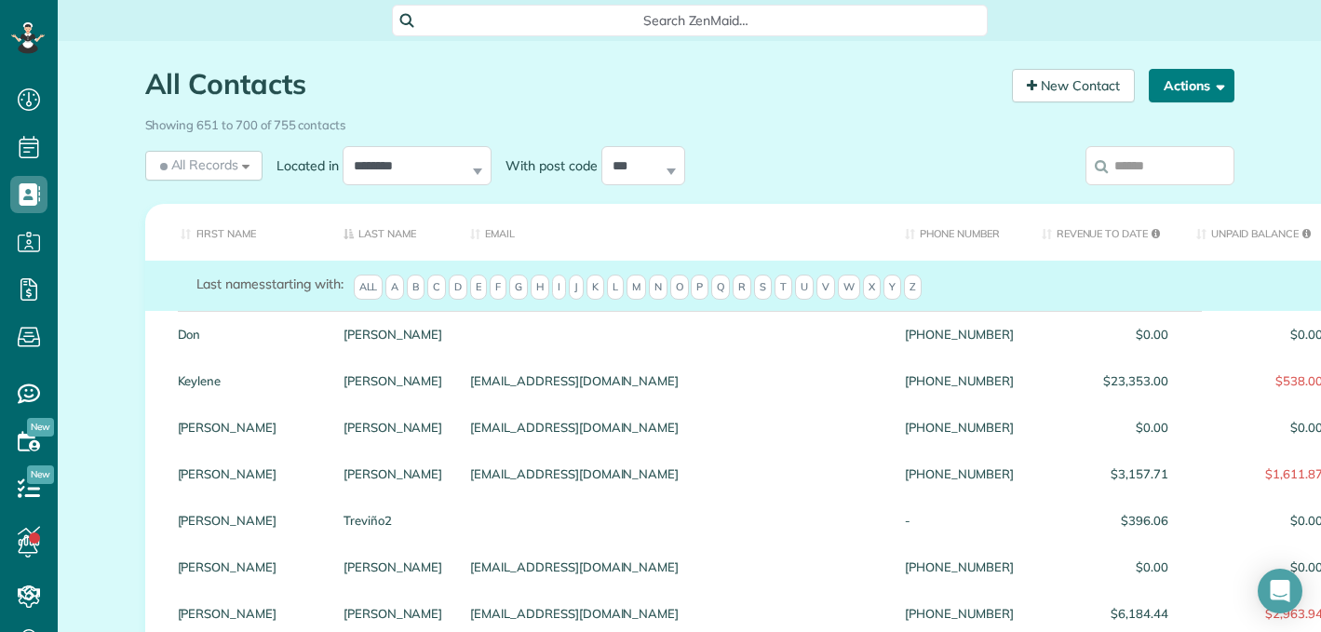
click at [1180, 83] on button "Actions" at bounding box center [1191, 86] width 86 height 34
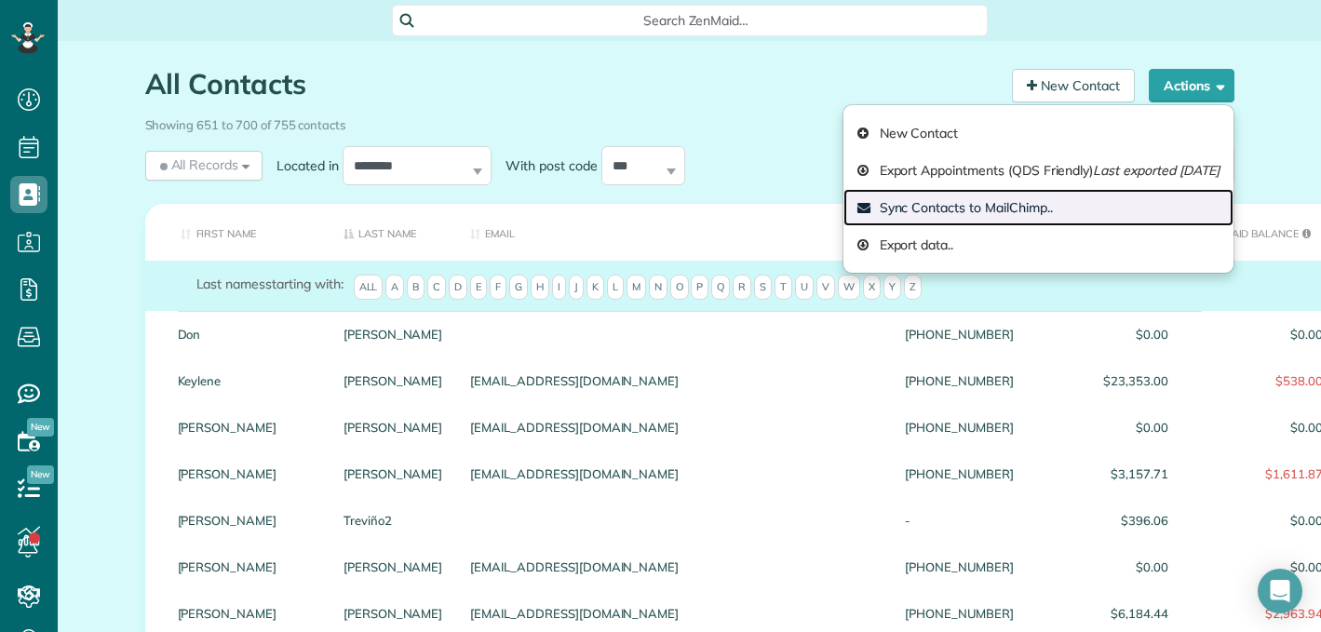
click at [843, 206] on link "Sync Contacts to MailChimp.." at bounding box center [1038, 207] width 390 height 37
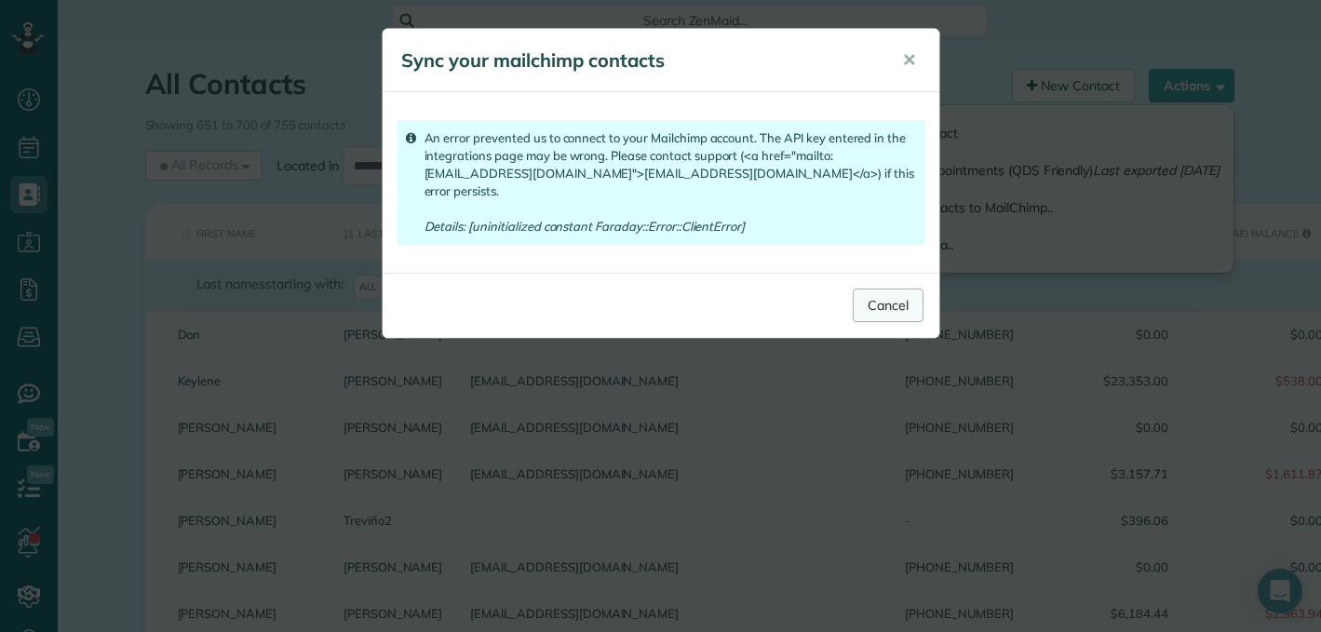
click at [885, 289] on link "Cancel" at bounding box center [888, 306] width 71 height 34
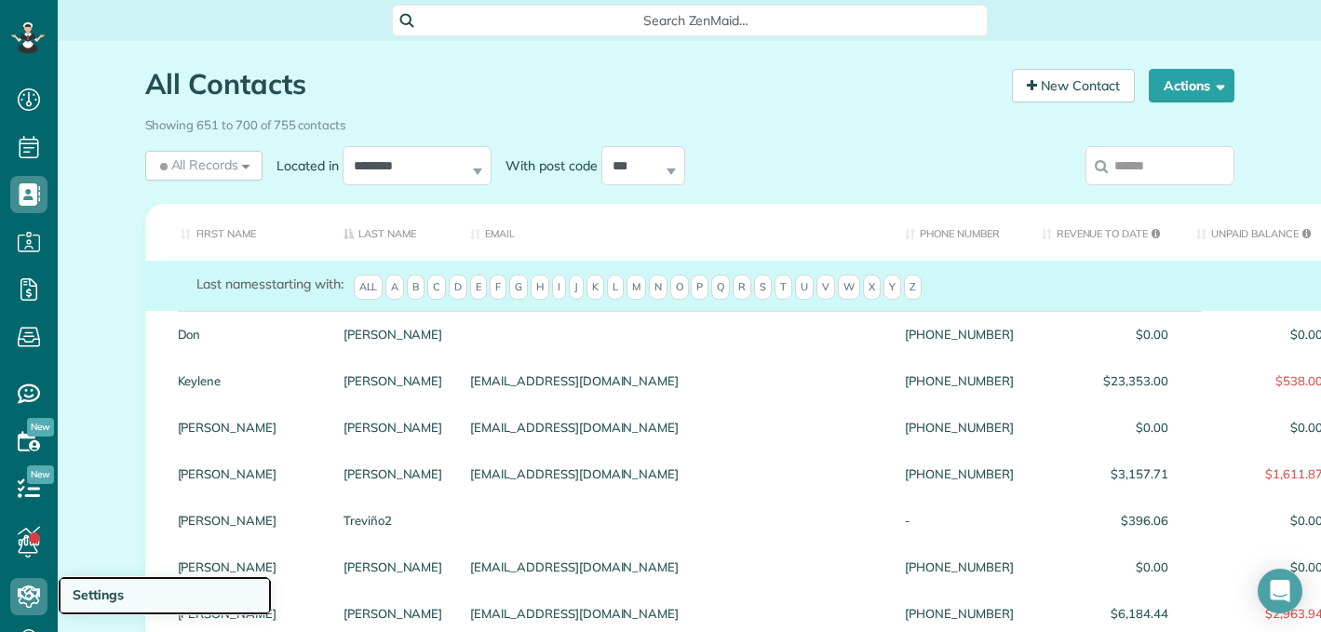
click at [106, 595] on span "Settings" at bounding box center [98, 594] width 51 height 17
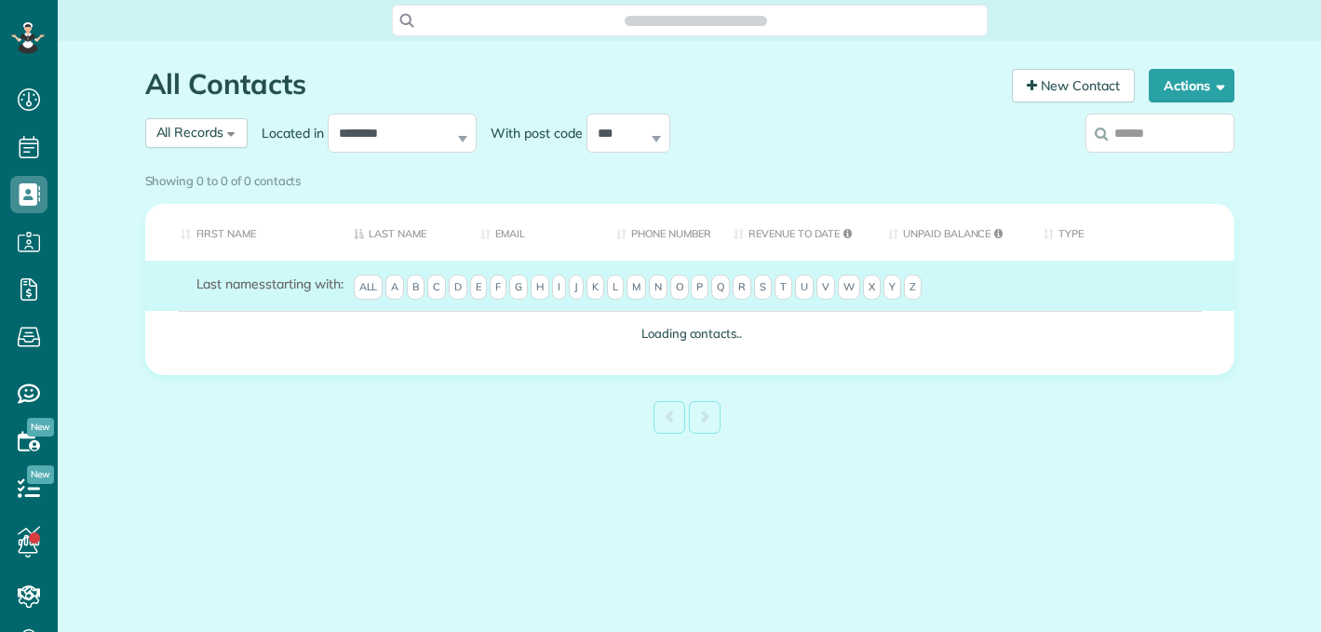
scroll to position [8, 8]
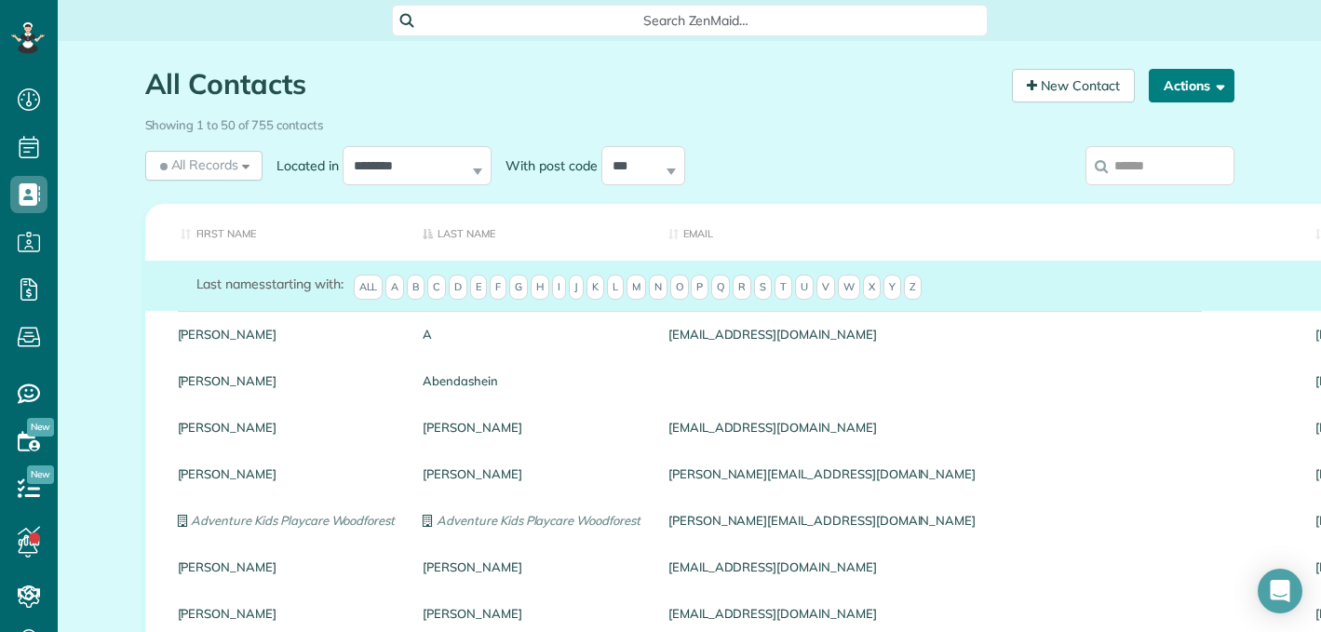
click at [1189, 91] on button "Actions" at bounding box center [1191, 86] width 86 height 34
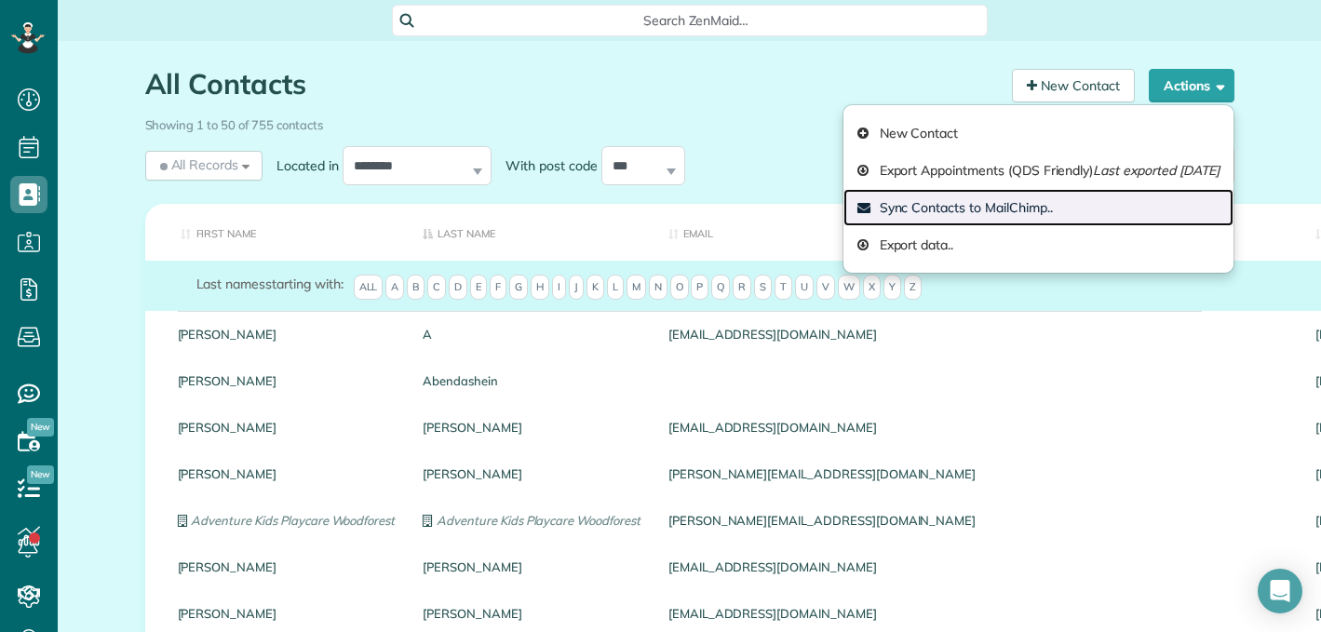
click at [1000, 208] on link "Sync Contacts to MailChimp.." at bounding box center [1038, 207] width 390 height 37
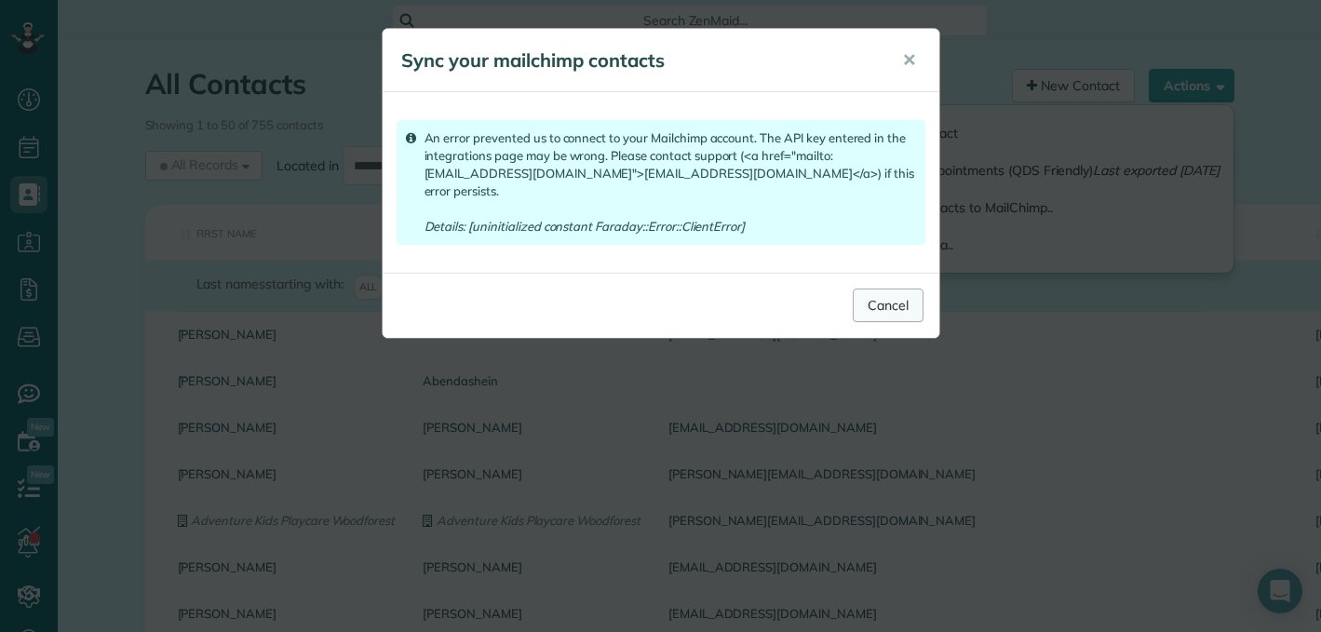
click at [902, 289] on link "Cancel" at bounding box center [888, 306] width 71 height 34
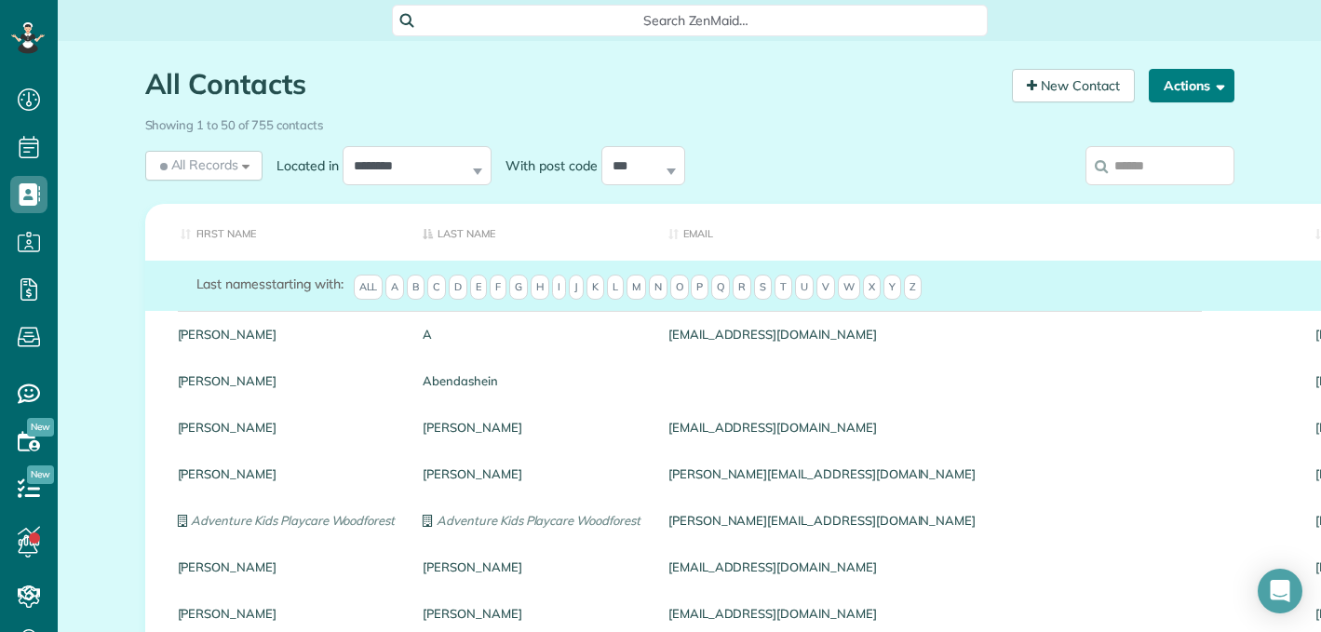
click at [1187, 87] on button "Actions" at bounding box center [1191, 86] width 86 height 34
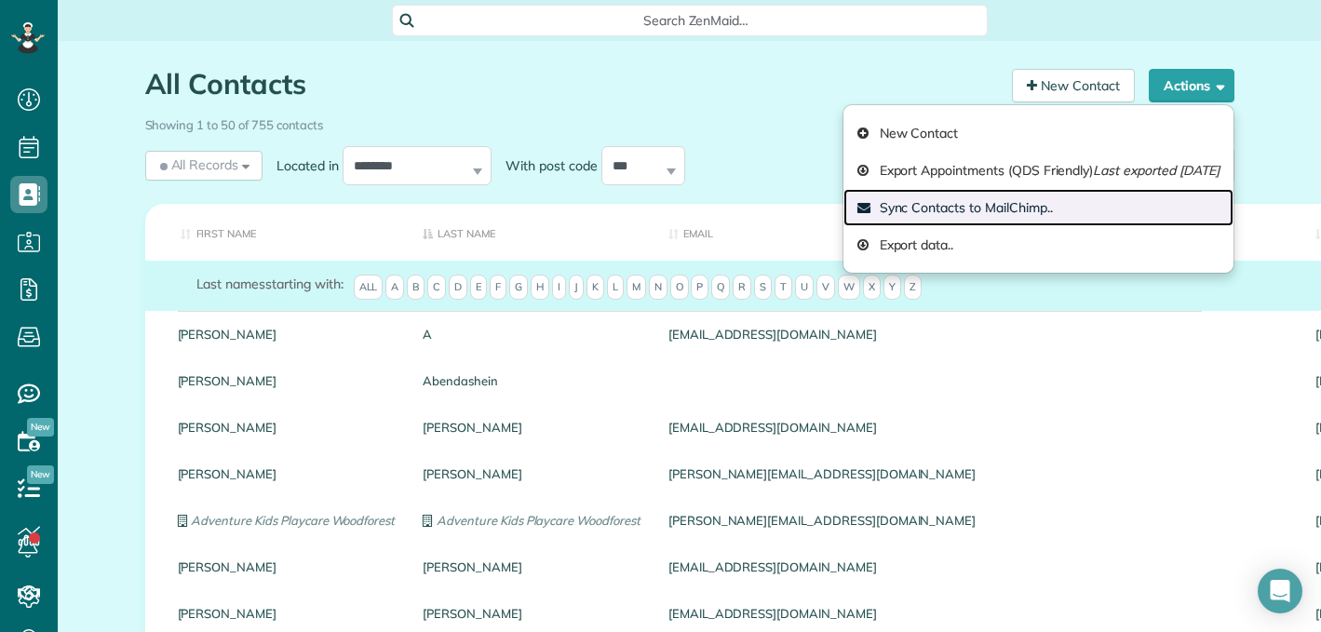
click at [858, 209] on link "Sync Contacts to MailChimp.." at bounding box center [1038, 207] width 390 height 37
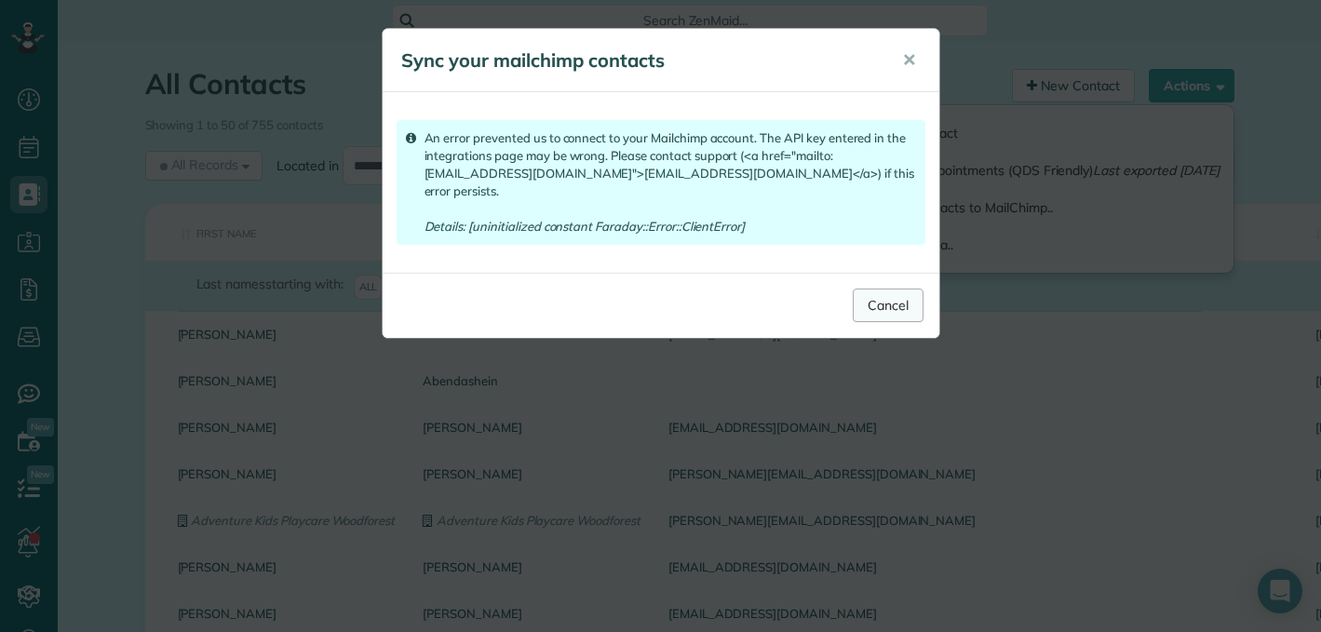
click at [901, 289] on link "Cancel" at bounding box center [888, 306] width 71 height 34
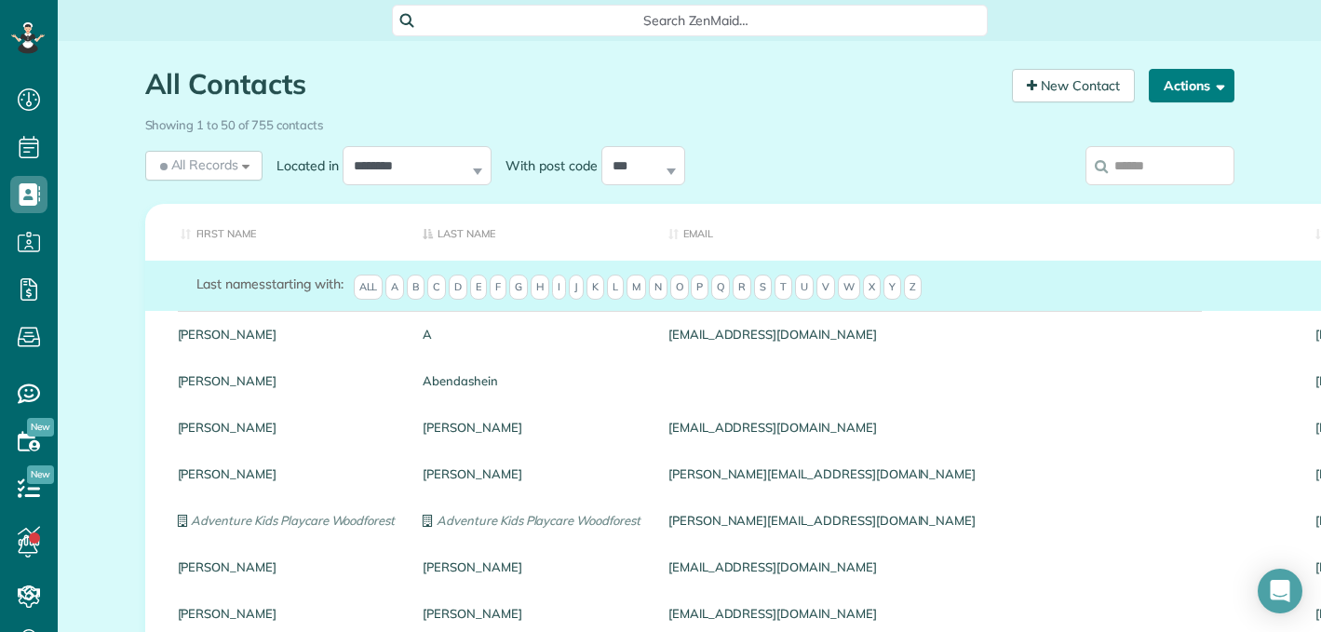
click at [1210, 82] on span "button" at bounding box center [1217, 85] width 14 height 14
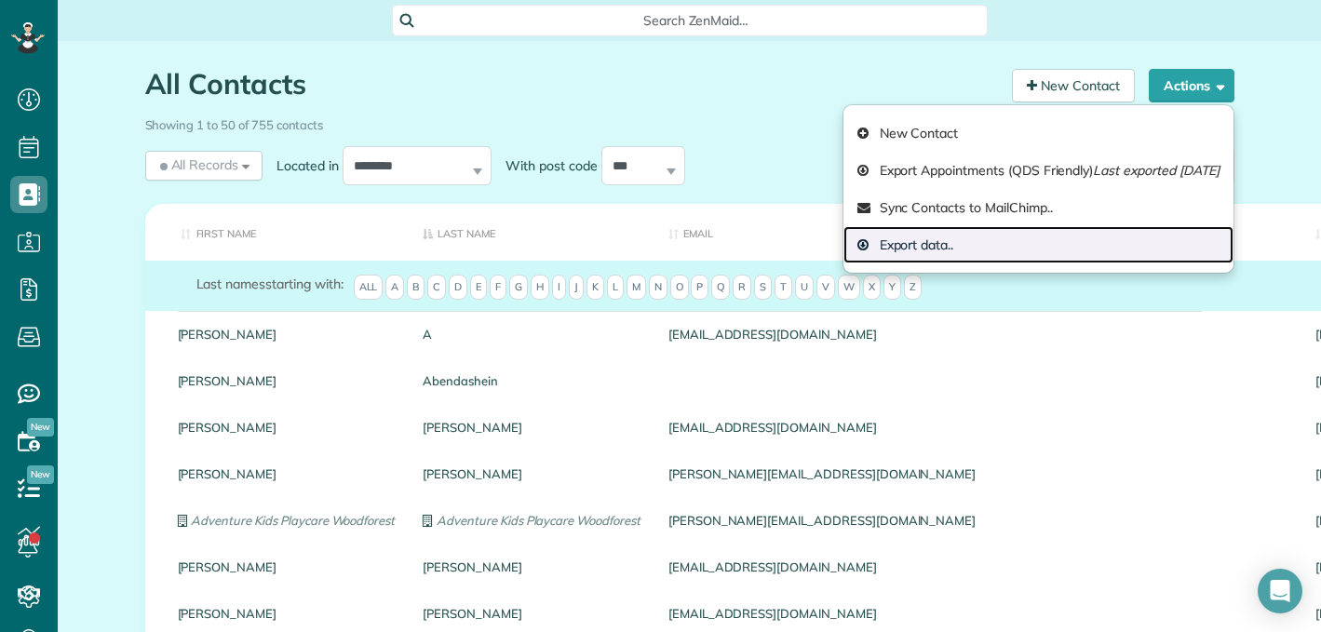
click at [867, 254] on link "Export data.." at bounding box center [1038, 244] width 390 height 37
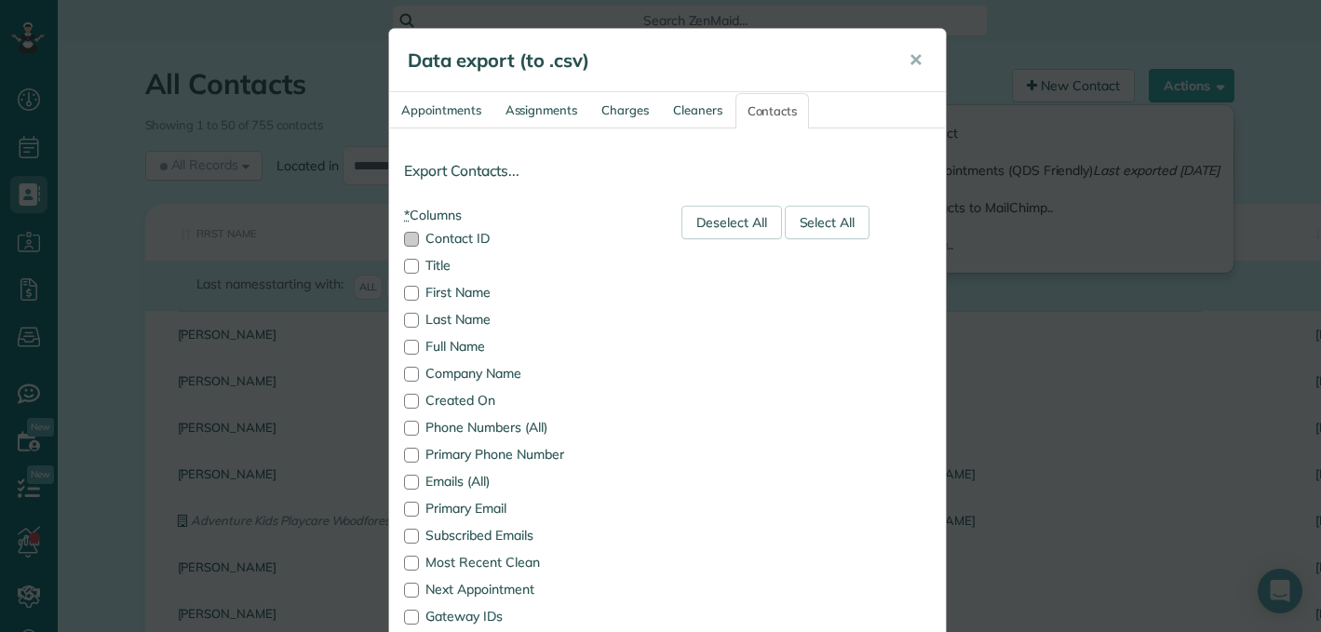
click at [407, 236] on div at bounding box center [411, 239] width 15 height 15
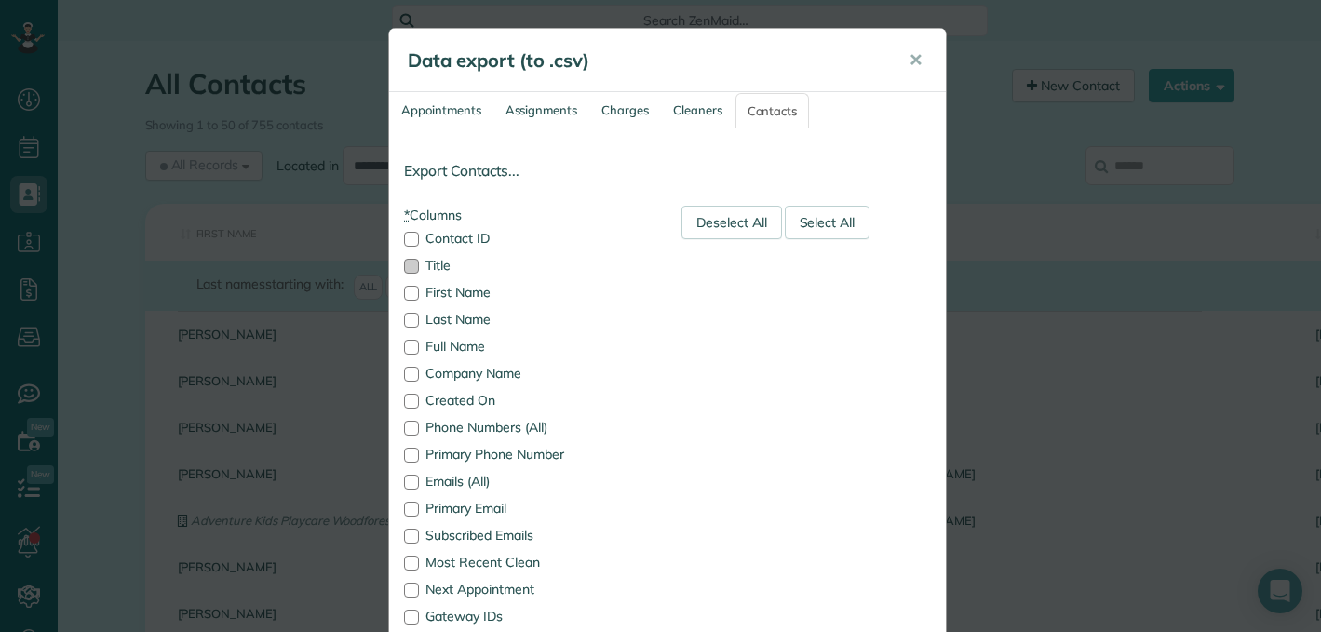
click at [404, 273] on div at bounding box center [411, 266] width 15 height 15
click at [404, 293] on div at bounding box center [411, 293] width 15 height 15
click at [404, 317] on div at bounding box center [411, 320] width 15 height 15
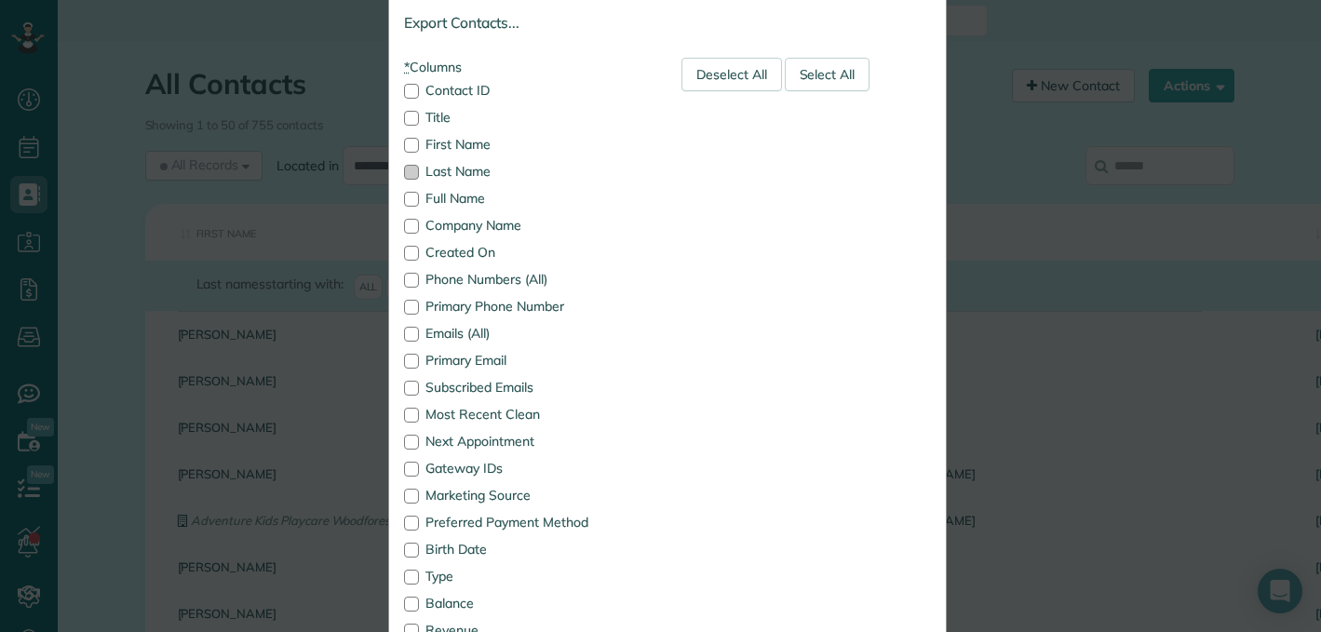
scroll to position [170, 0]
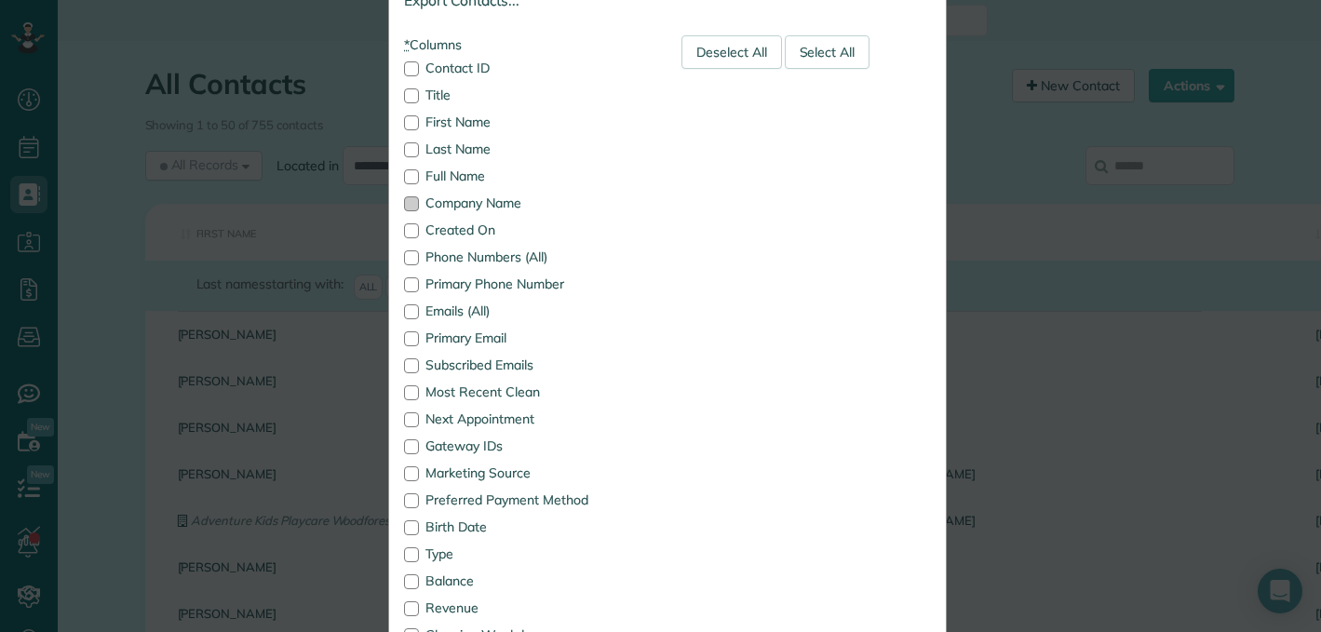
click at [409, 208] on div at bounding box center [411, 203] width 15 height 15
click at [405, 230] on div at bounding box center [411, 230] width 15 height 15
click at [404, 281] on div at bounding box center [411, 284] width 15 height 15
click at [406, 341] on div at bounding box center [411, 338] width 15 height 15
click at [404, 369] on div at bounding box center [411, 365] width 15 height 15
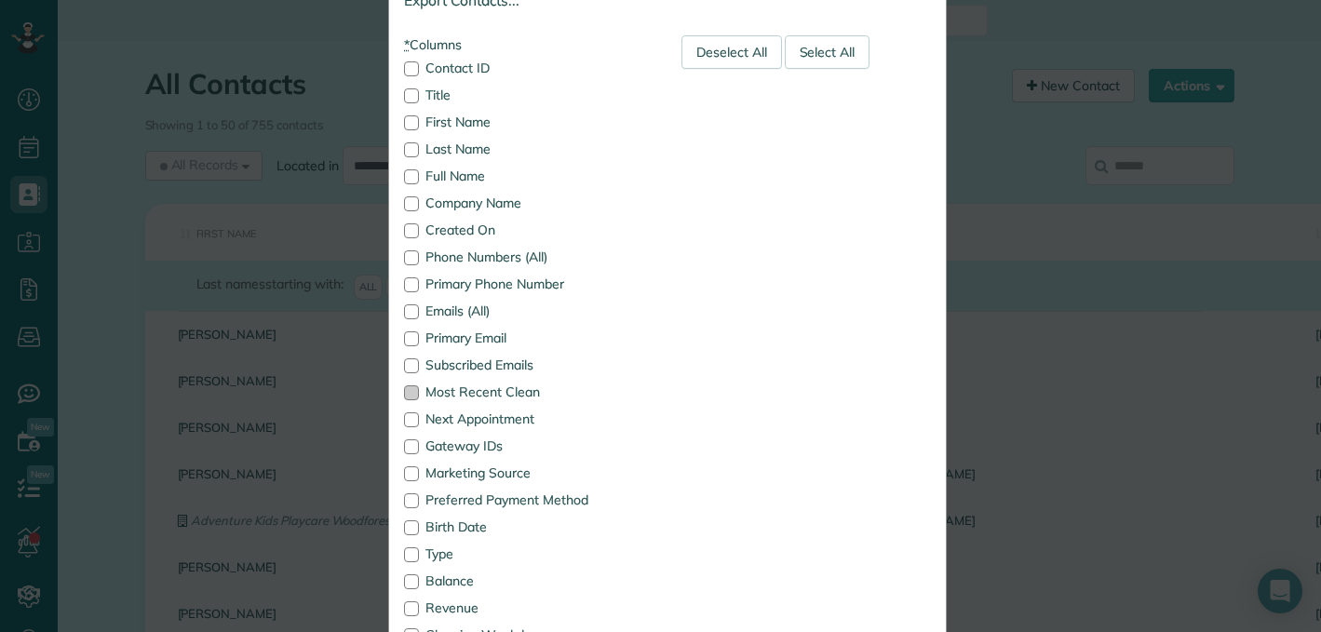
click at [404, 394] on div at bounding box center [411, 392] width 15 height 15
click at [404, 419] on div at bounding box center [411, 419] width 15 height 15
click at [404, 443] on div at bounding box center [411, 446] width 15 height 15
click at [404, 469] on div at bounding box center [411, 473] width 15 height 15
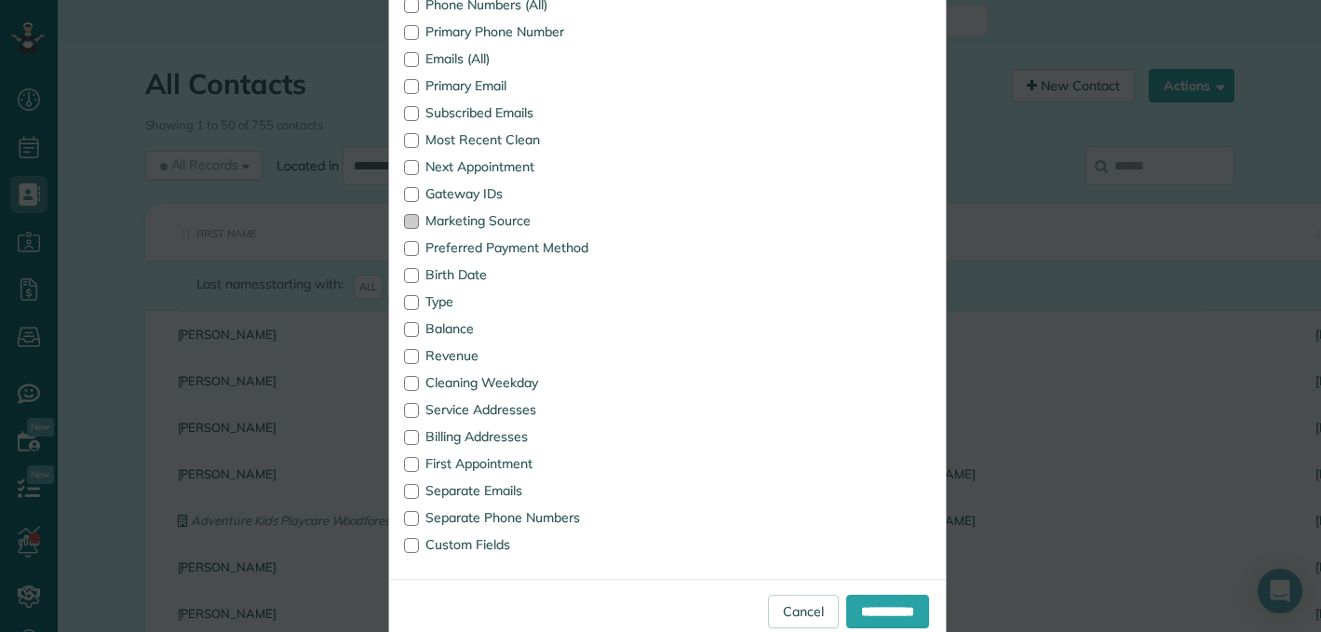
scroll to position [428, 0]
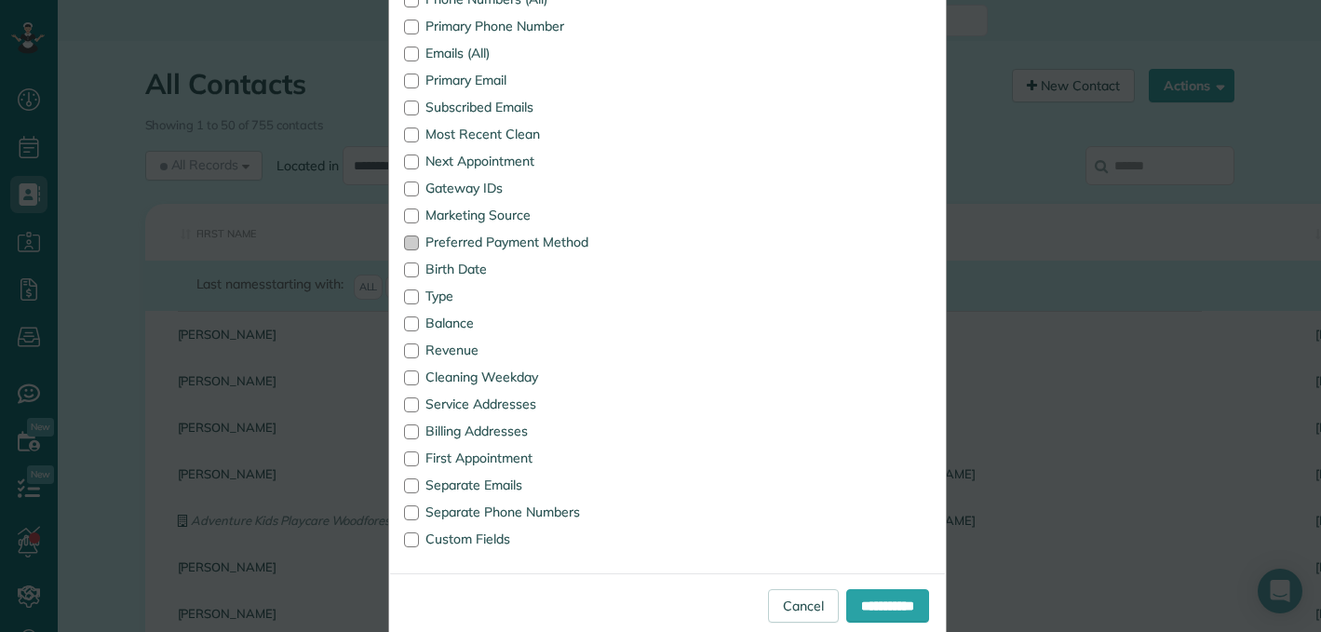
click at [410, 242] on div at bounding box center [411, 242] width 15 height 15
click at [409, 268] on div at bounding box center [411, 269] width 15 height 15
click at [407, 295] on div at bounding box center [411, 296] width 15 height 15
click at [404, 323] on div at bounding box center [411, 323] width 15 height 15
click at [404, 344] on div at bounding box center [411, 350] width 15 height 15
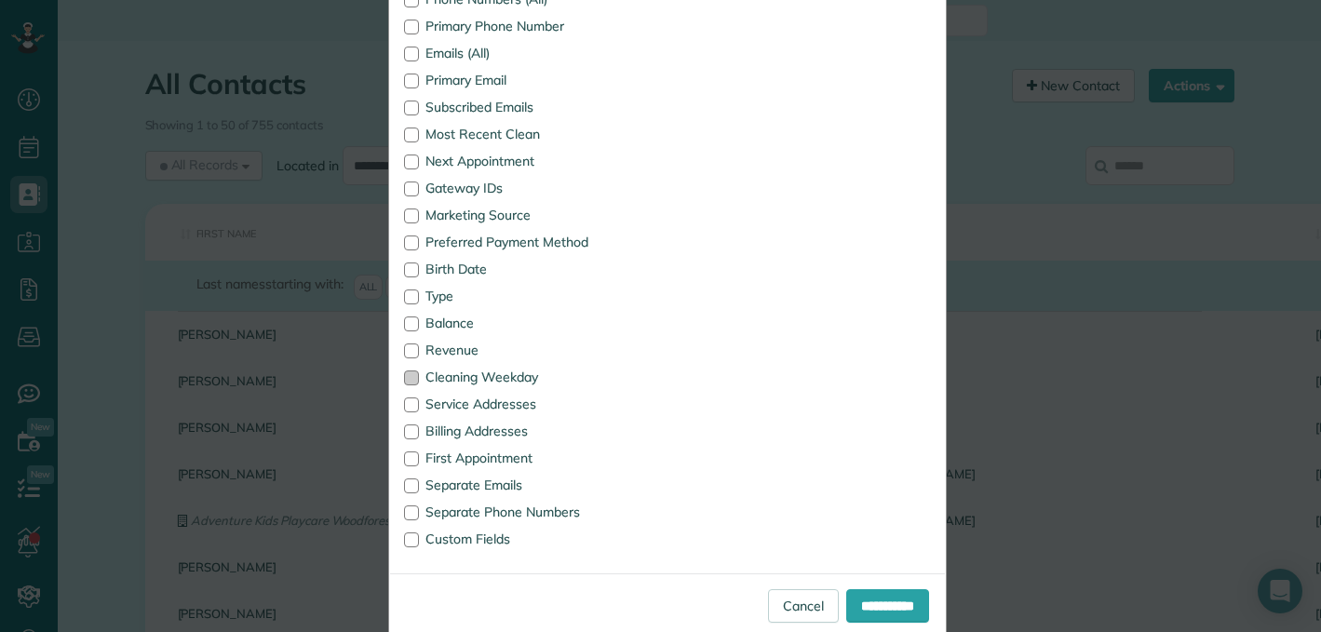
click at [404, 384] on div at bounding box center [411, 377] width 15 height 15
click at [404, 404] on div at bounding box center [411, 404] width 15 height 15
click at [406, 427] on div at bounding box center [411, 431] width 15 height 15
click at [406, 461] on div at bounding box center [411, 458] width 15 height 15
click at [407, 492] on div at bounding box center [411, 485] width 15 height 15
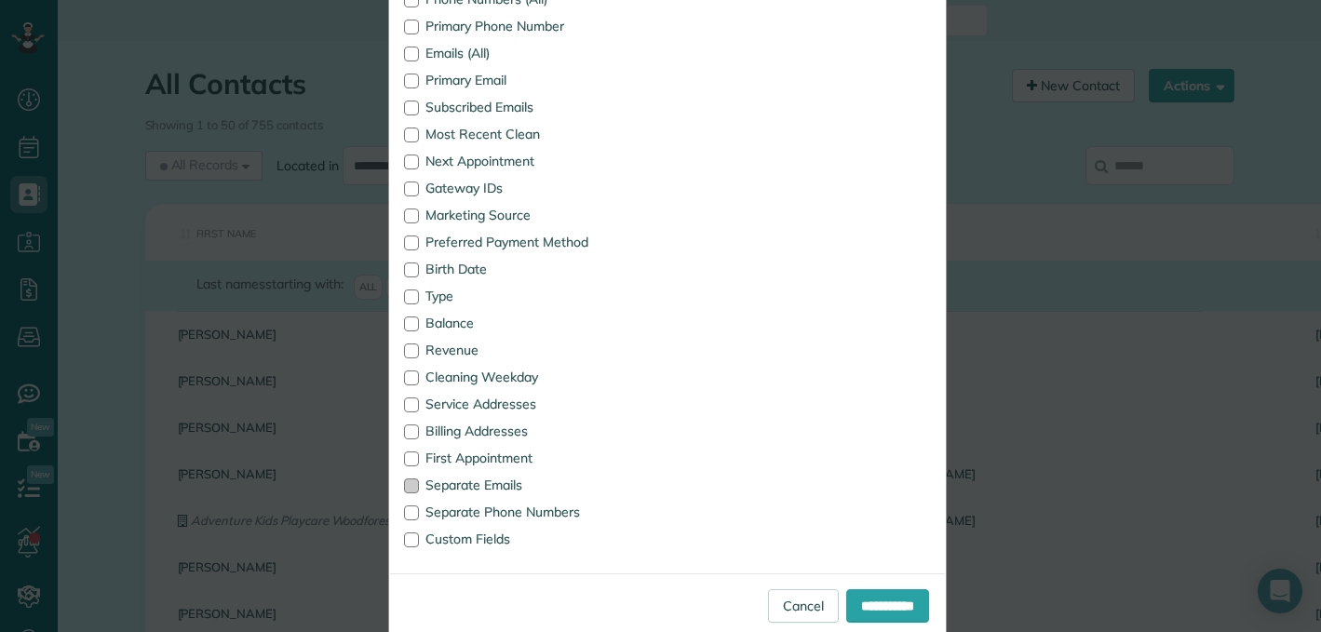
click at [406, 491] on div at bounding box center [411, 485] width 15 height 15
click at [406, 517] on div at bounding box center [411, 512] width 15 height 15
click at [406, 544] on div at bounding box center [411, 539] width 15 height 15
click at [865, 612] on input "**********" at bounding box center [887, 606] width 83 height 34
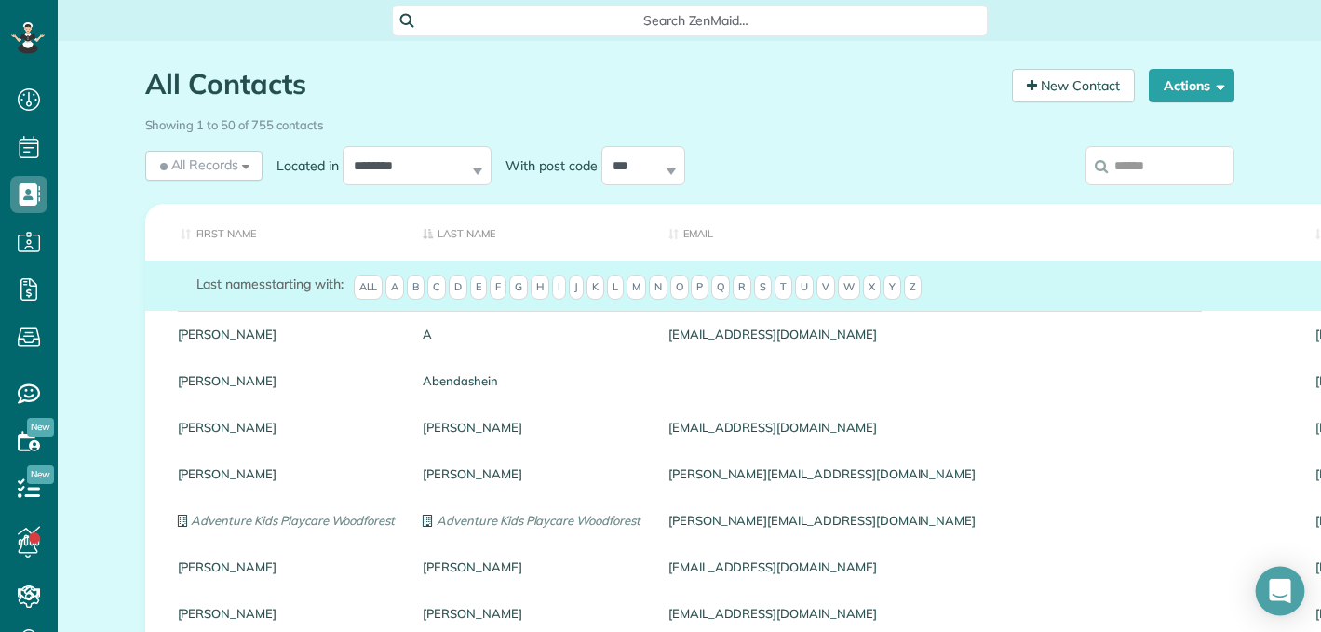
click at [1285, 582] on icon "Open Intercom Messenger" at bounding box center [1279, 591] width 21 height 24
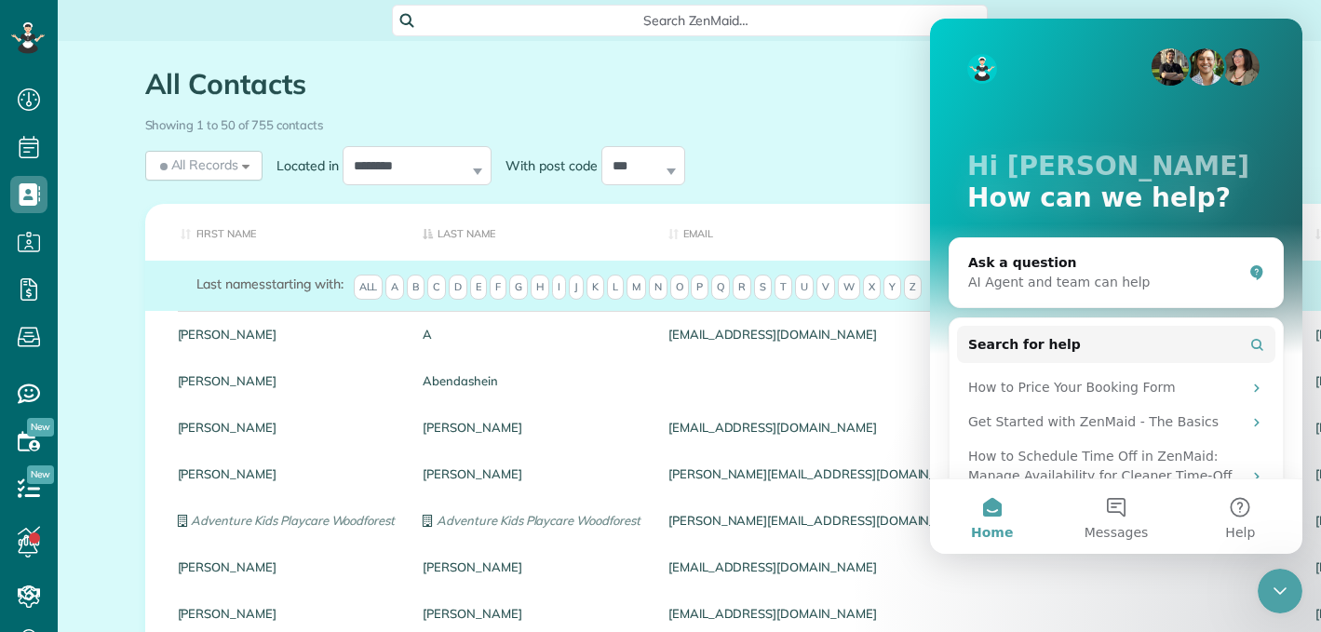
scroll to position [0, 0]
click at [1116, 509] on button "2 Messages" at bounding box center [1116, 516] width 124 height 74
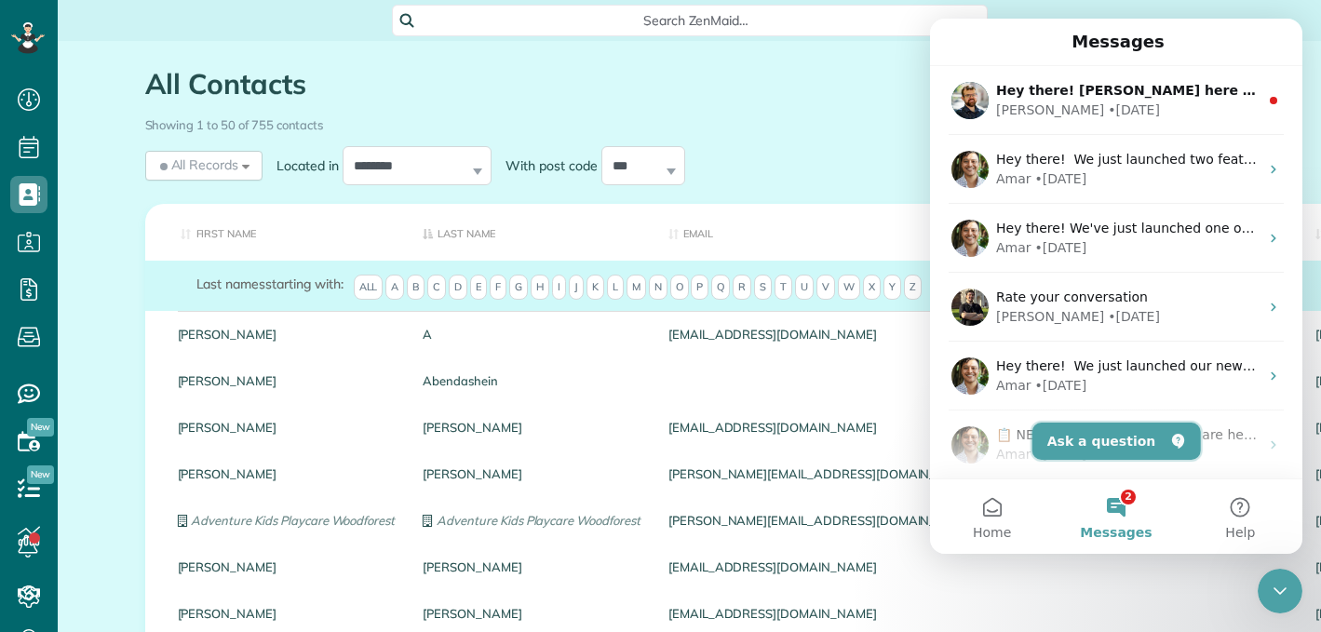
click at [1089, 436] on button "Ask a question" at bounding box center [1116, 441] width 168 height 37
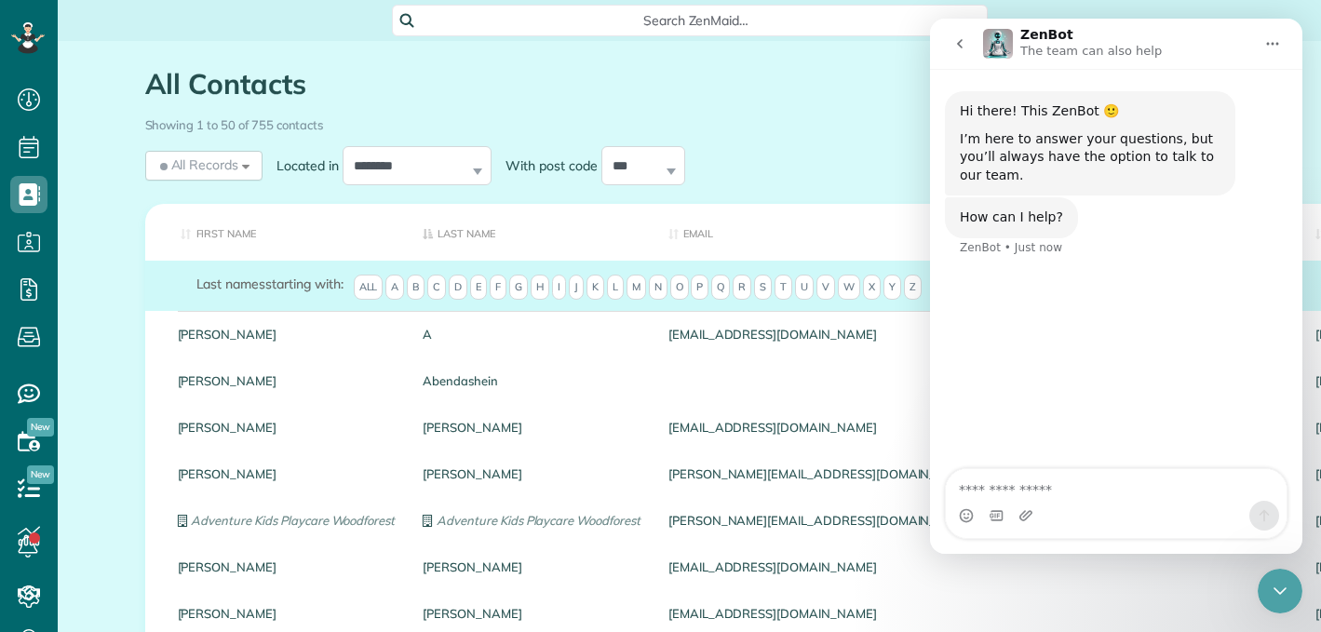
click at [1030, 487] on textarea "Ask a question…" at bounding box center [1116, 485] width 341 height 32
type textarea "*"
type textarea "**********"
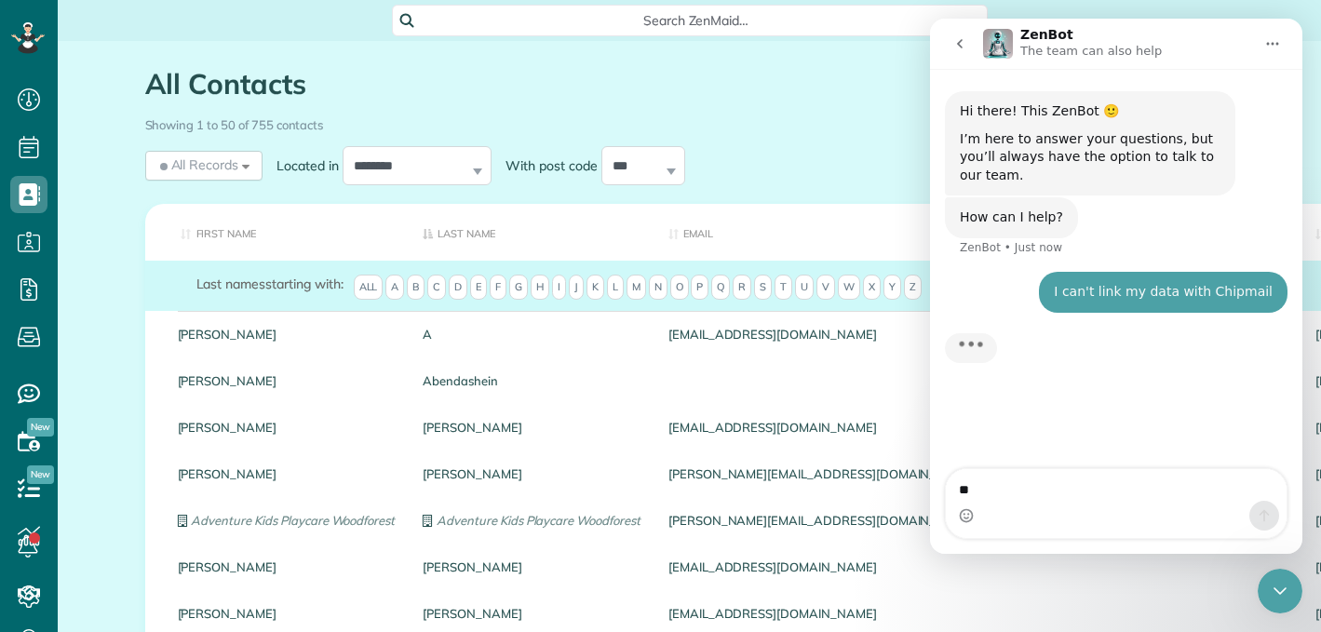
type textarea "**"
type textarea "**********"
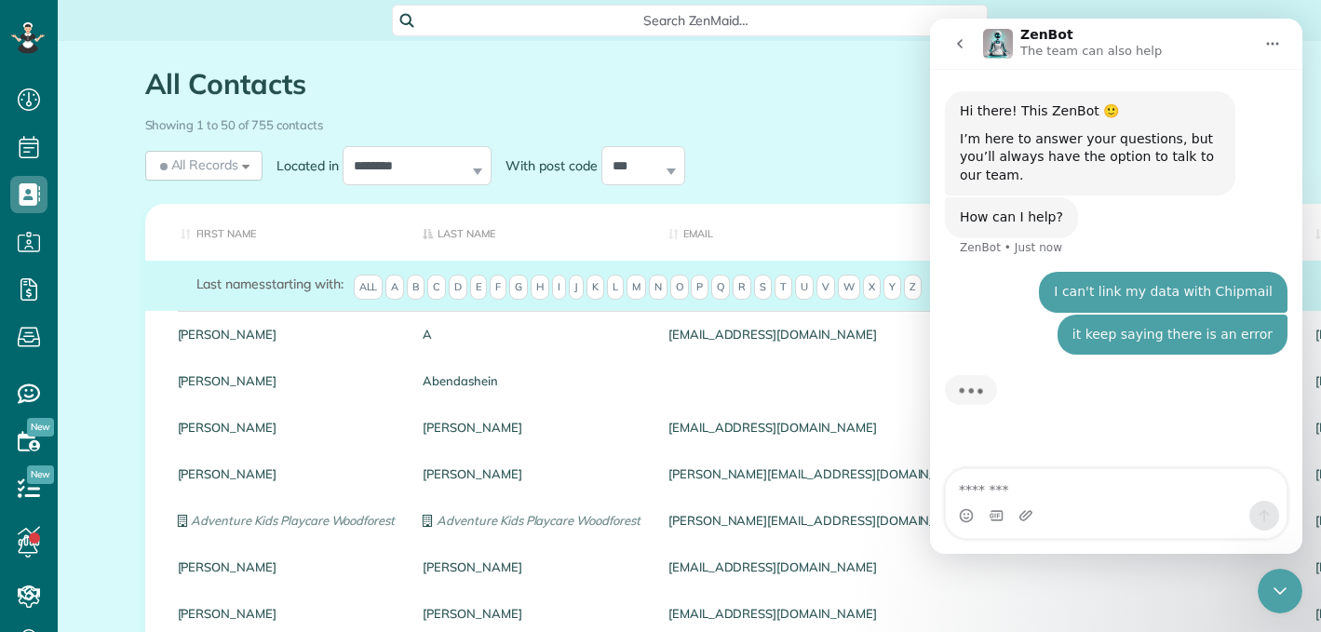
click at [770, 136] on div "Showing 1 to 50 of 755 contacts" at bounding box center [689, 125] width 1117 height 33
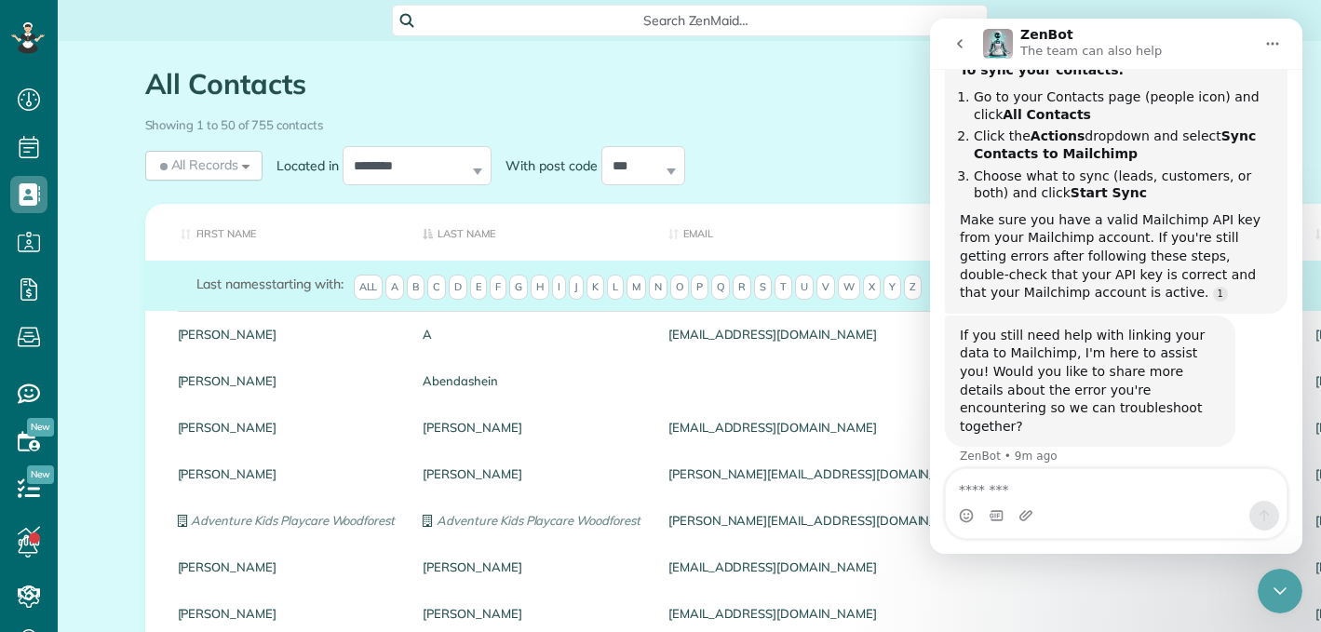
scroll to position [502, 0]
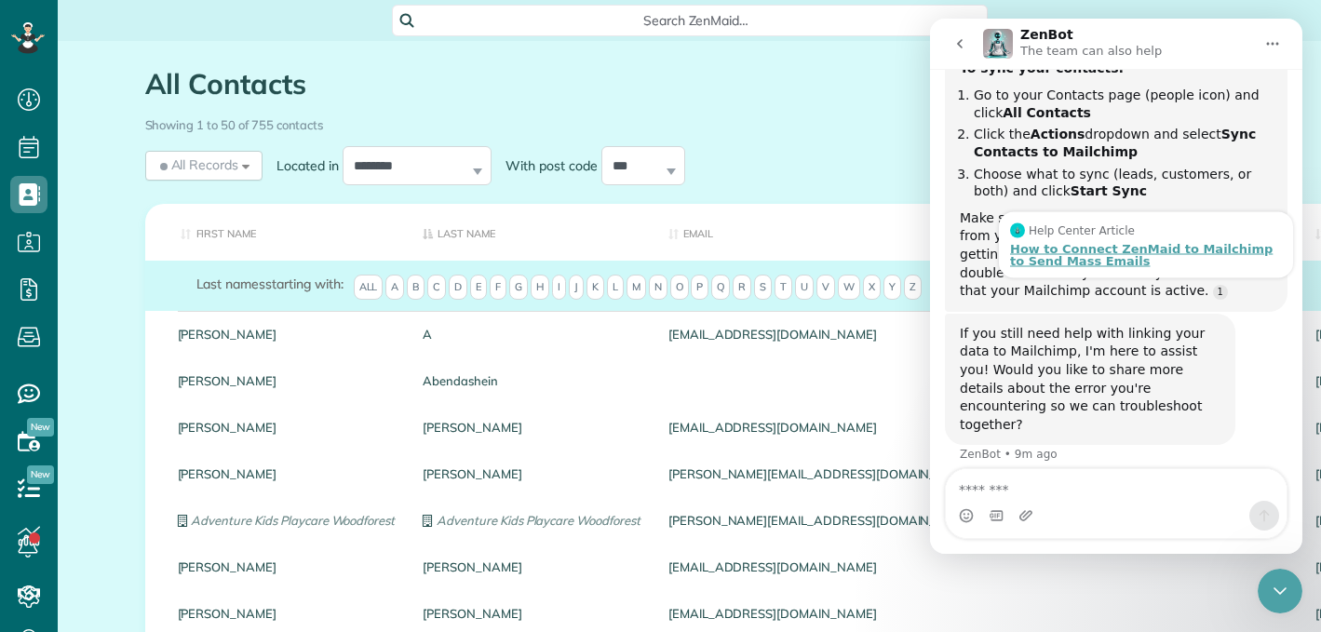
click at [1123, 252] on div "How to Connect ZenMaid to Mailchimp to Send Mass Emails" at bounding box center [1146, 255] width 272 height 24
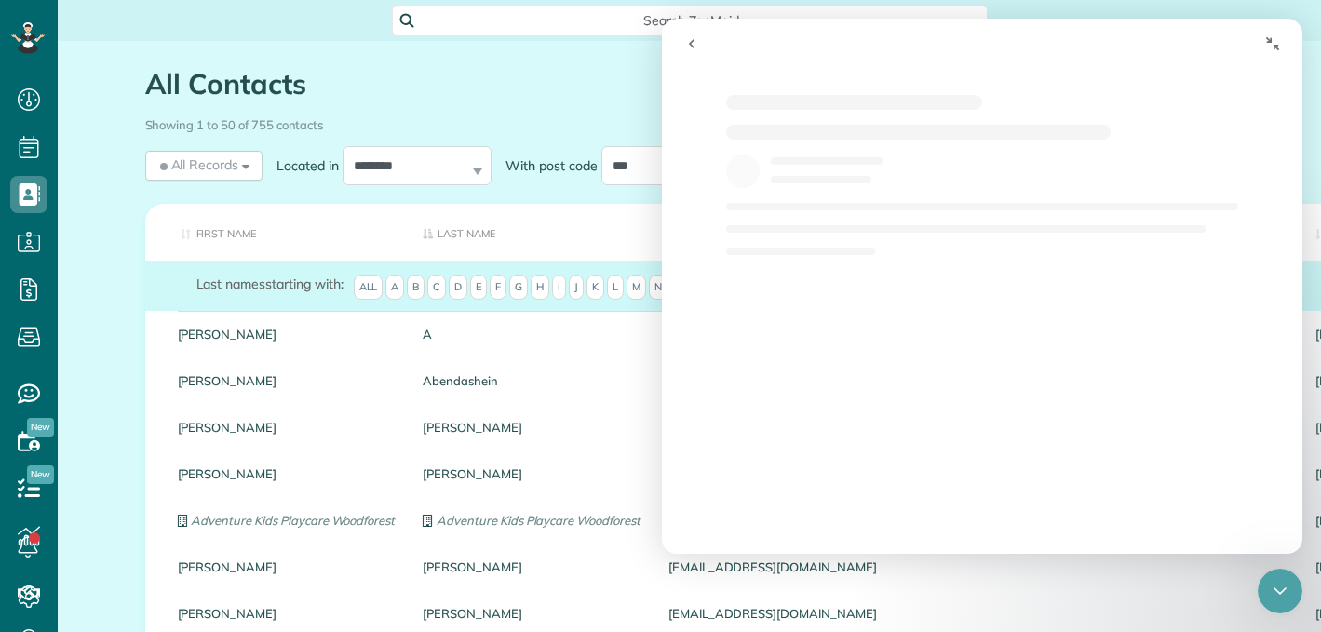
scroll to position [0, 0]
